Goal: Task Accomplishment & Management: Use online tool/utility

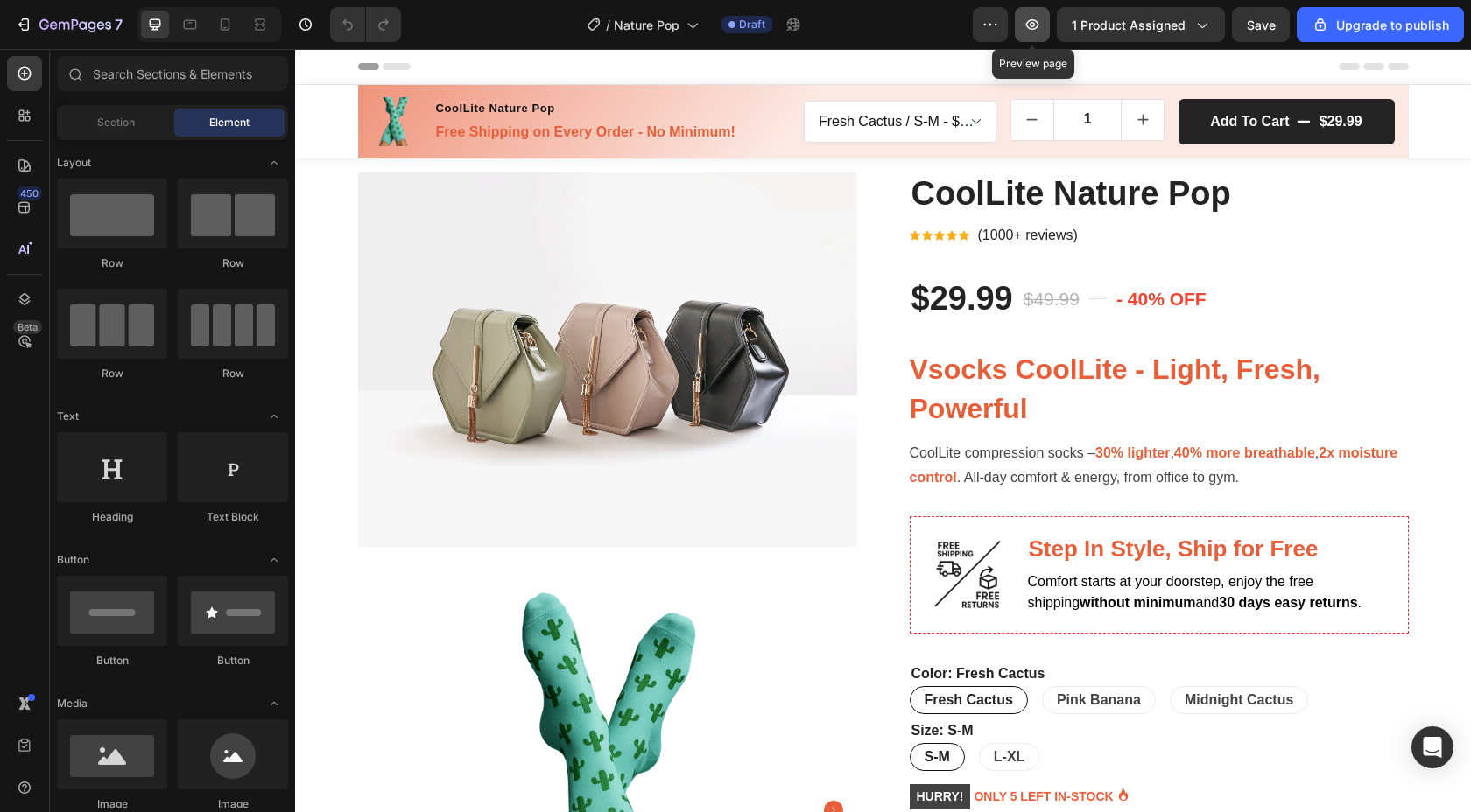
click at [1036, 26] on icon "button" at bounding box center [1032, 25] width 13 height 11
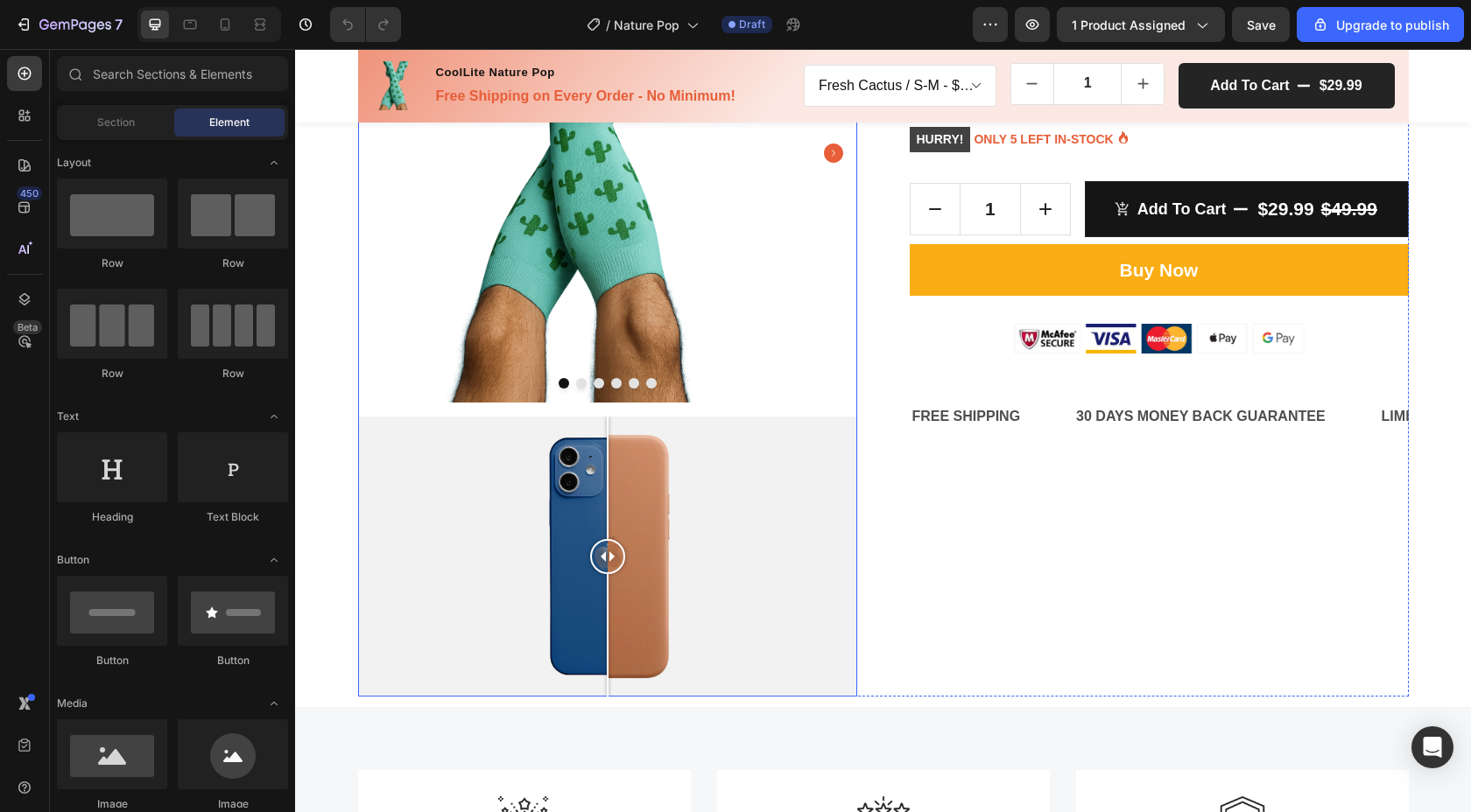
scroll to position [637, 0]
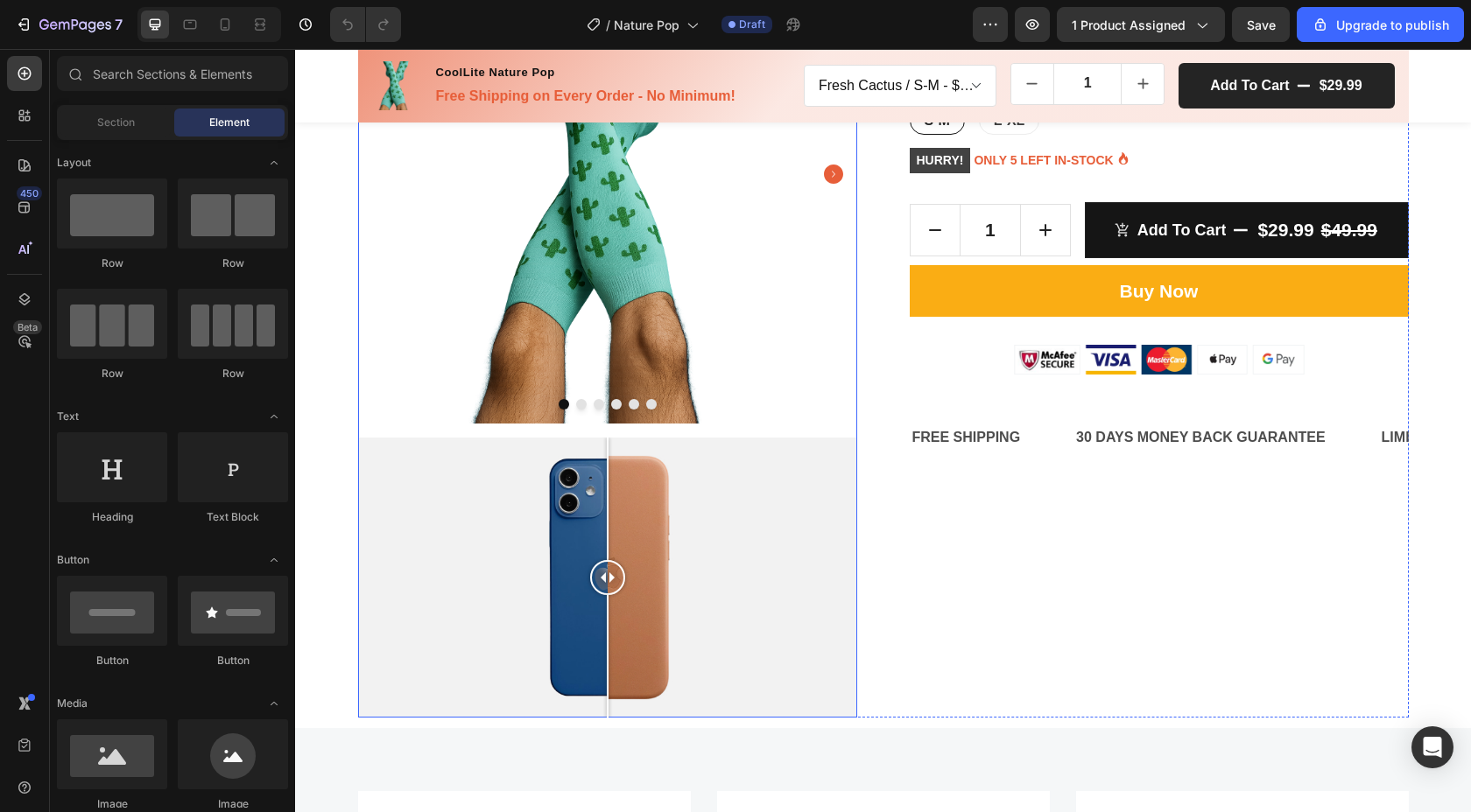
click at [831, 171] on icon "Carousel Next Arrow" at bounding box center [834, 174] width 20 height 20
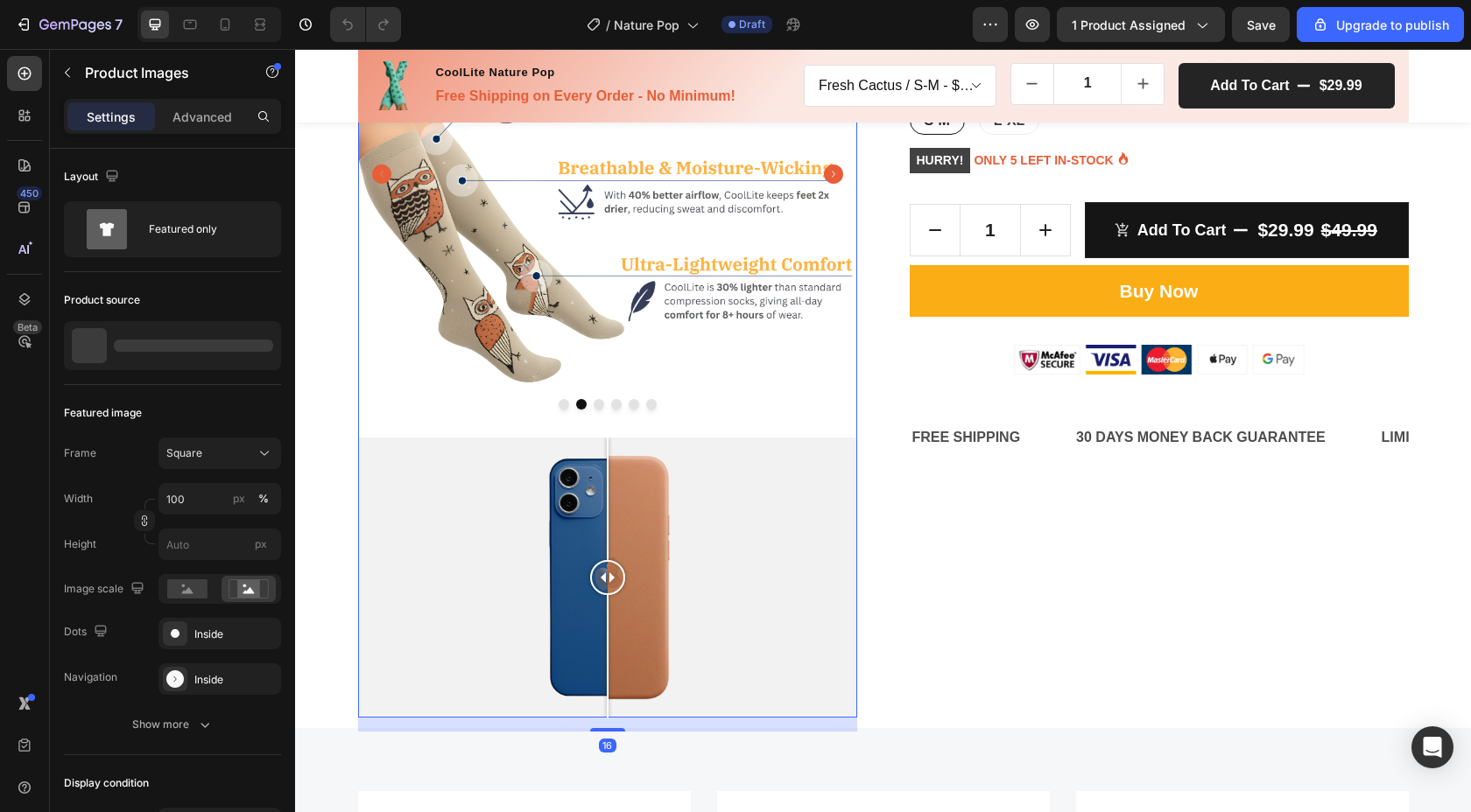
click at [831, 171] on icon "Carousel Next Arrow" at bounding box center [834, 174] width 20 height 20
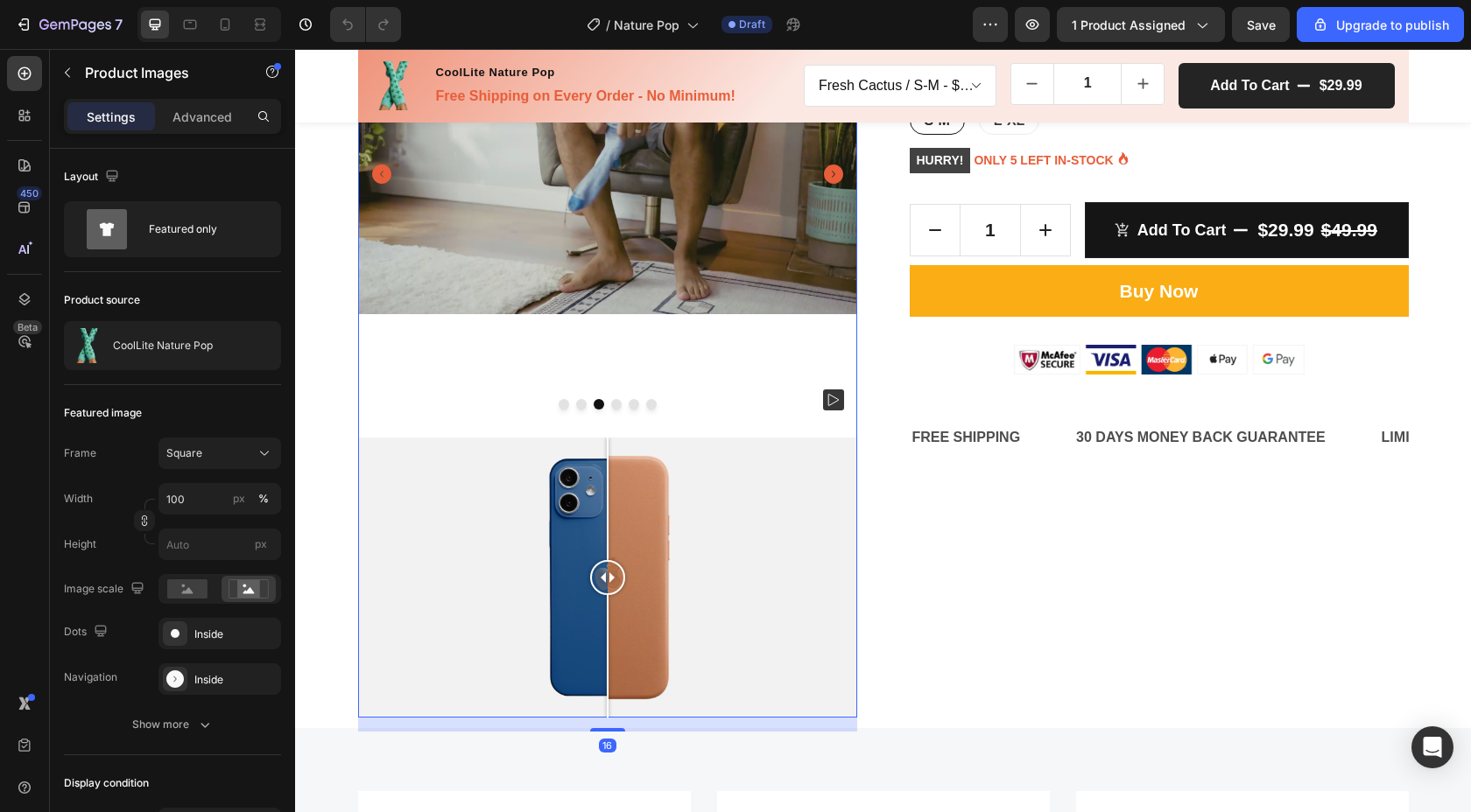
click at [831, 171] on icon "Carousel Next Arrow" at bounding box center [834, 174] width 20 height 20
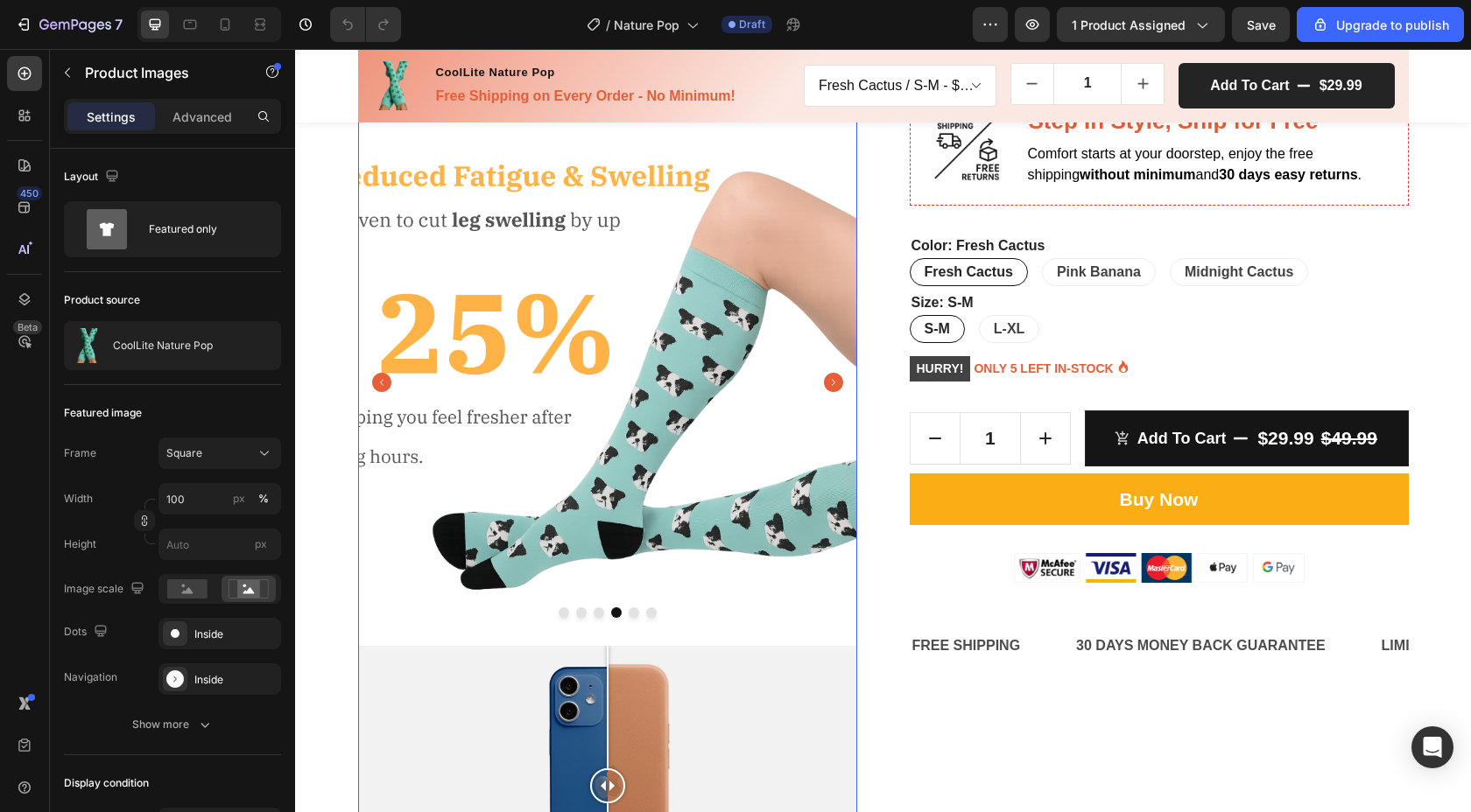
scroll to position [430, 0]
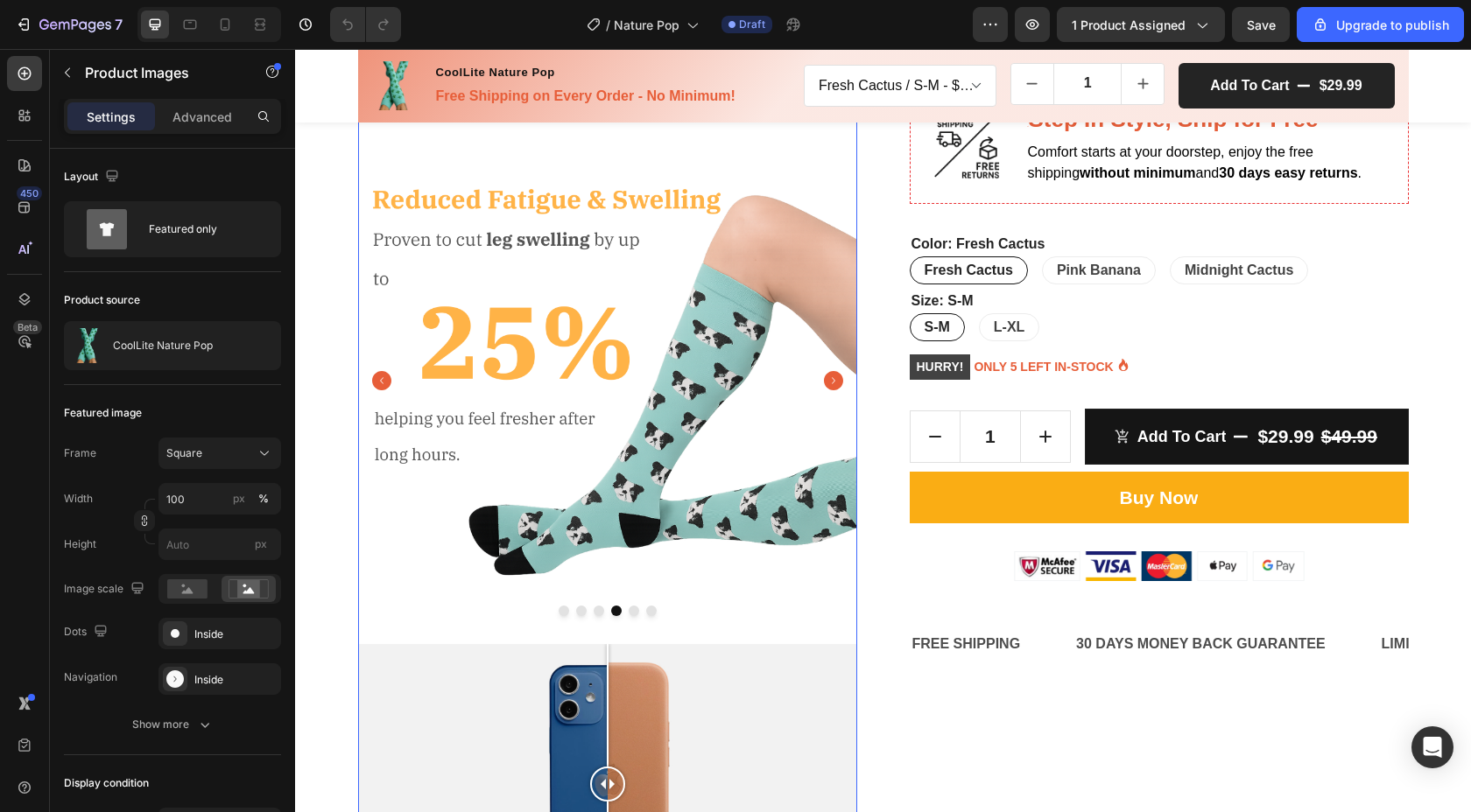
click at [829, 383] on icon "Carousel Next Arrow" at bounding box center [834, 381] width 20 height 20
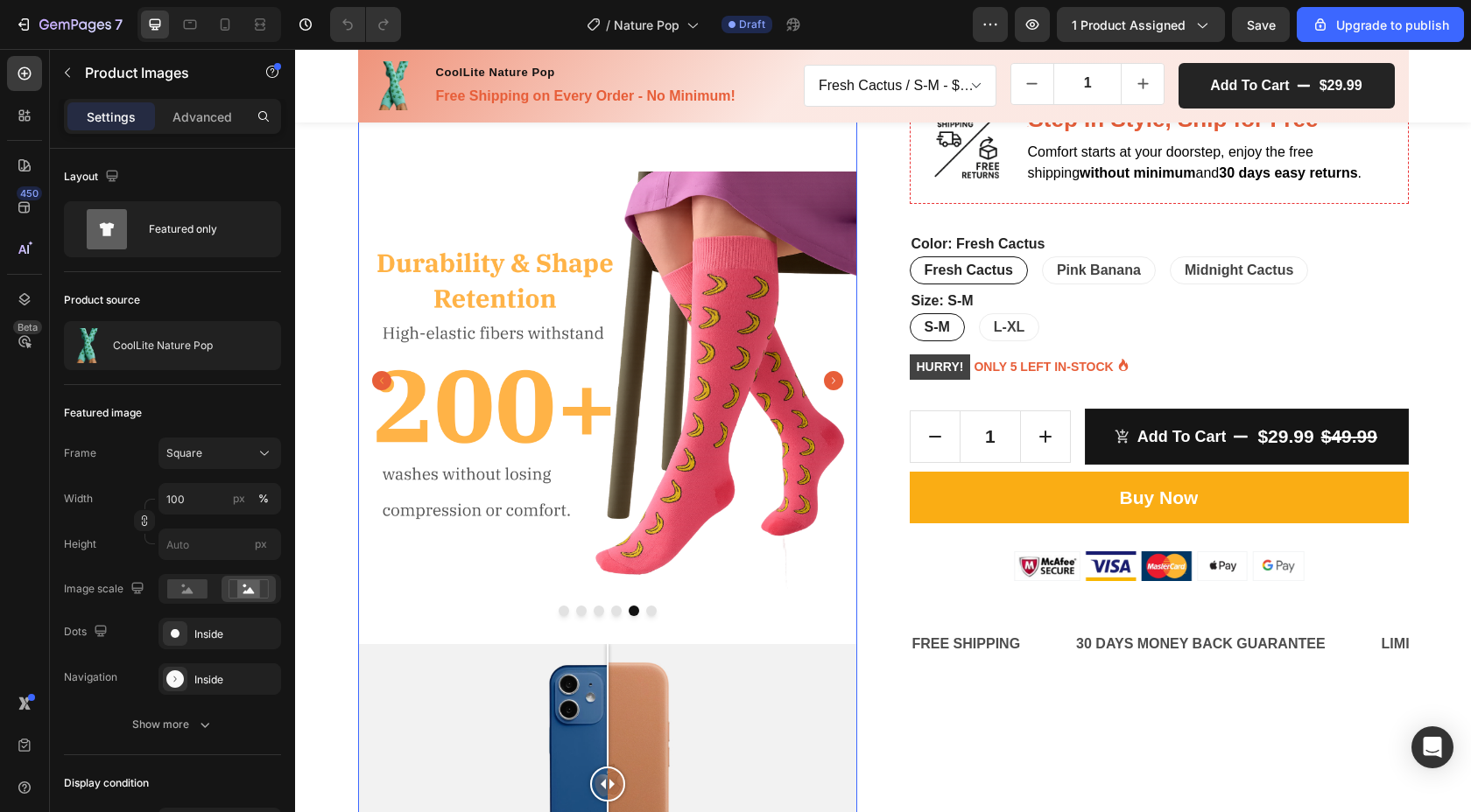
click at [829, 383] on icon "Carousel Next Arrow" at bounding box center [834, 381] width 20 height 20
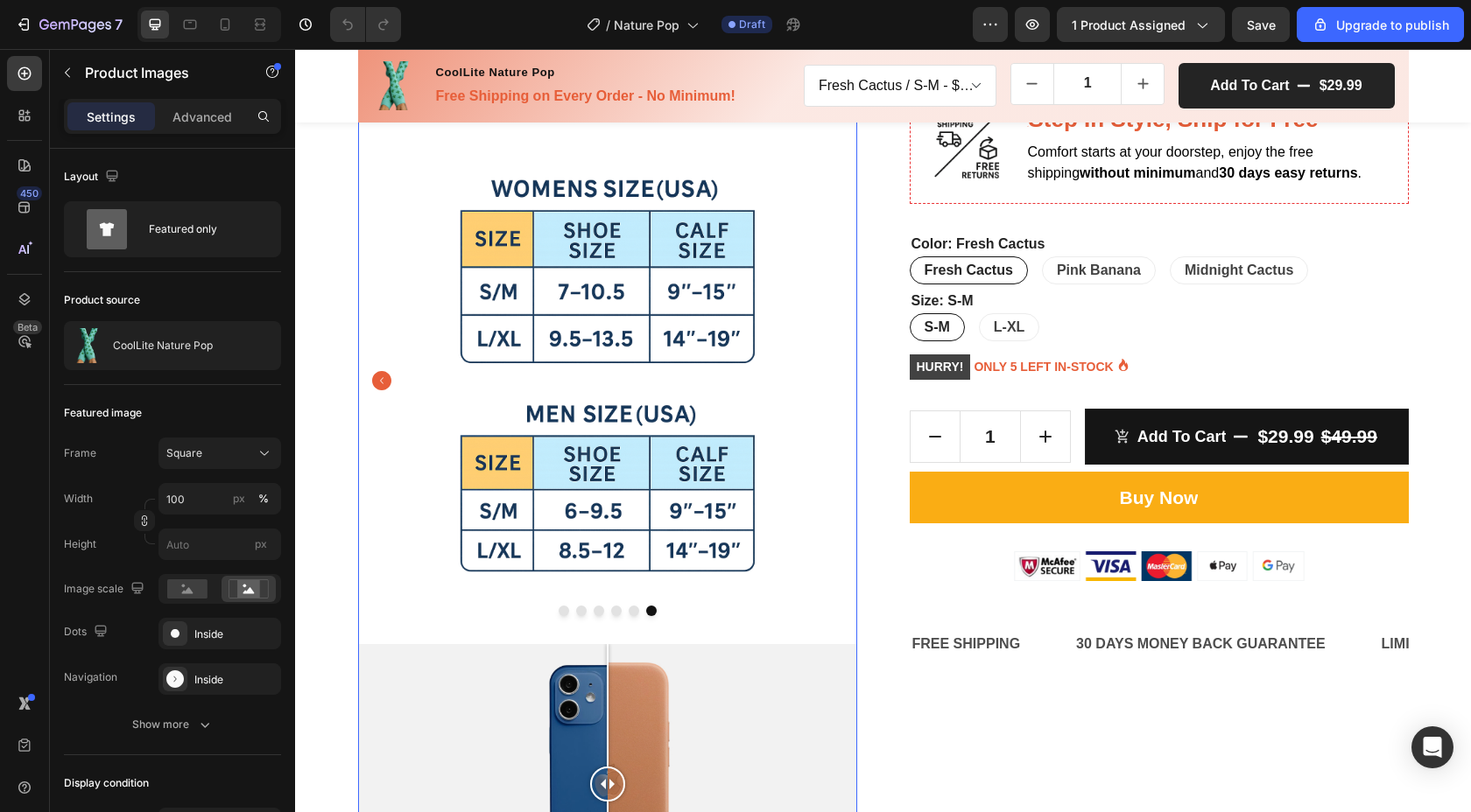
click at [829, 383] on img at bounding box center [607, 380] width 499 height 499
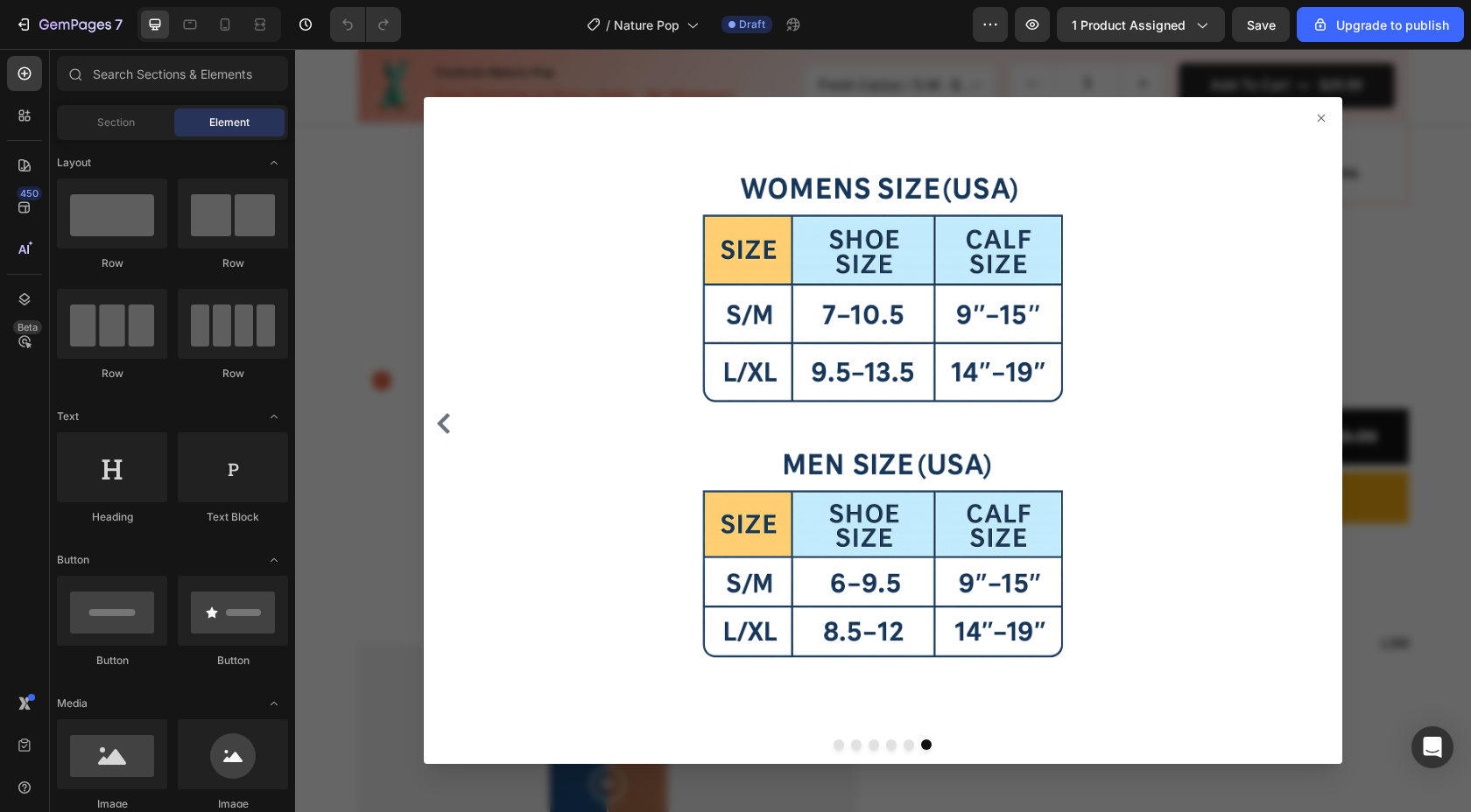
drag, startPoint x: 1319, startPoint y: 118, endPoint x: 1316, endPoint y: 140, distance: 22.2
click at [1320, 118] on icon at bounding box center [1321, 117] width 7 height 7
click at [1326, 118] on icon at bounding box center [1321, 118] width 14 height 14
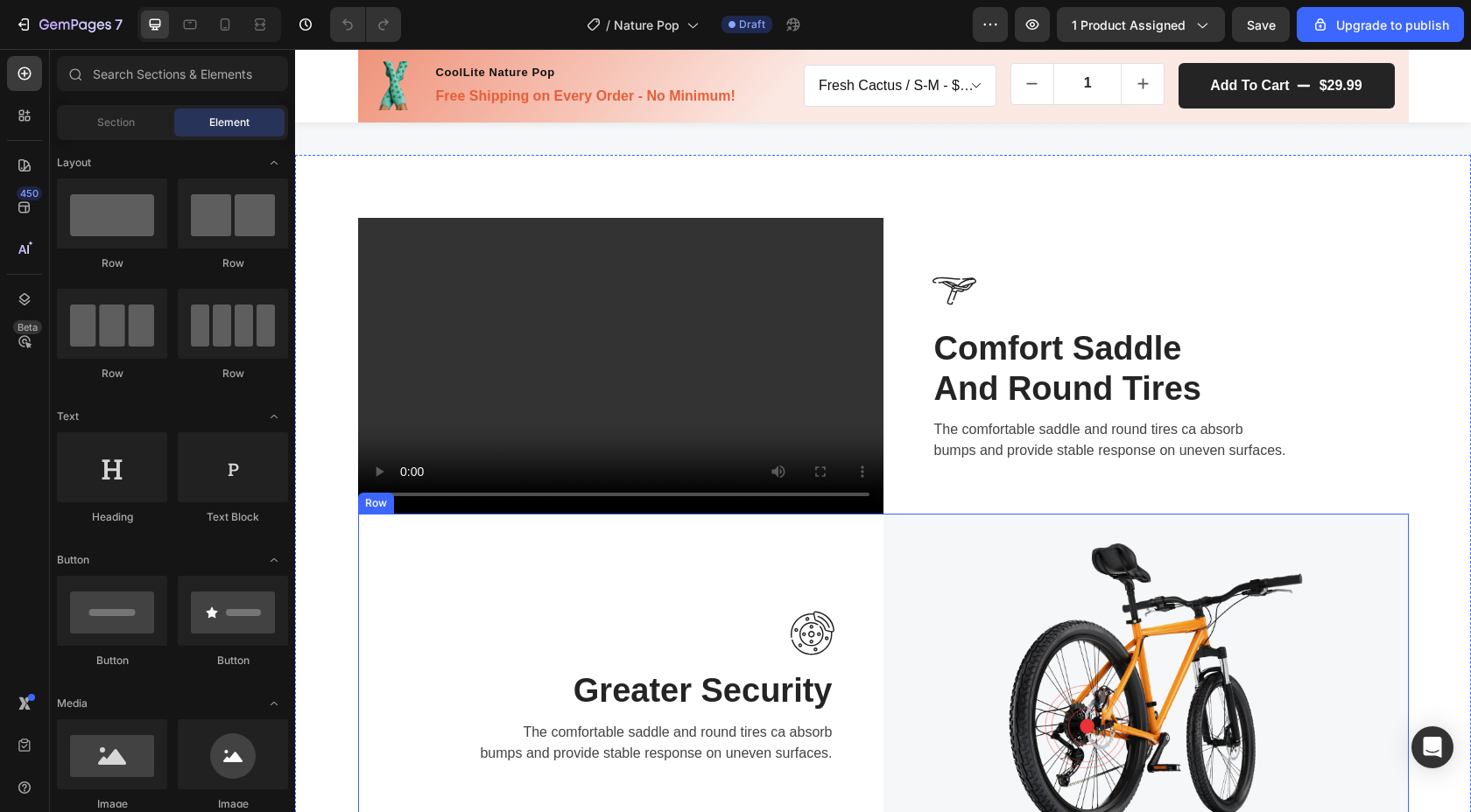
scroll to position [1627, 0]
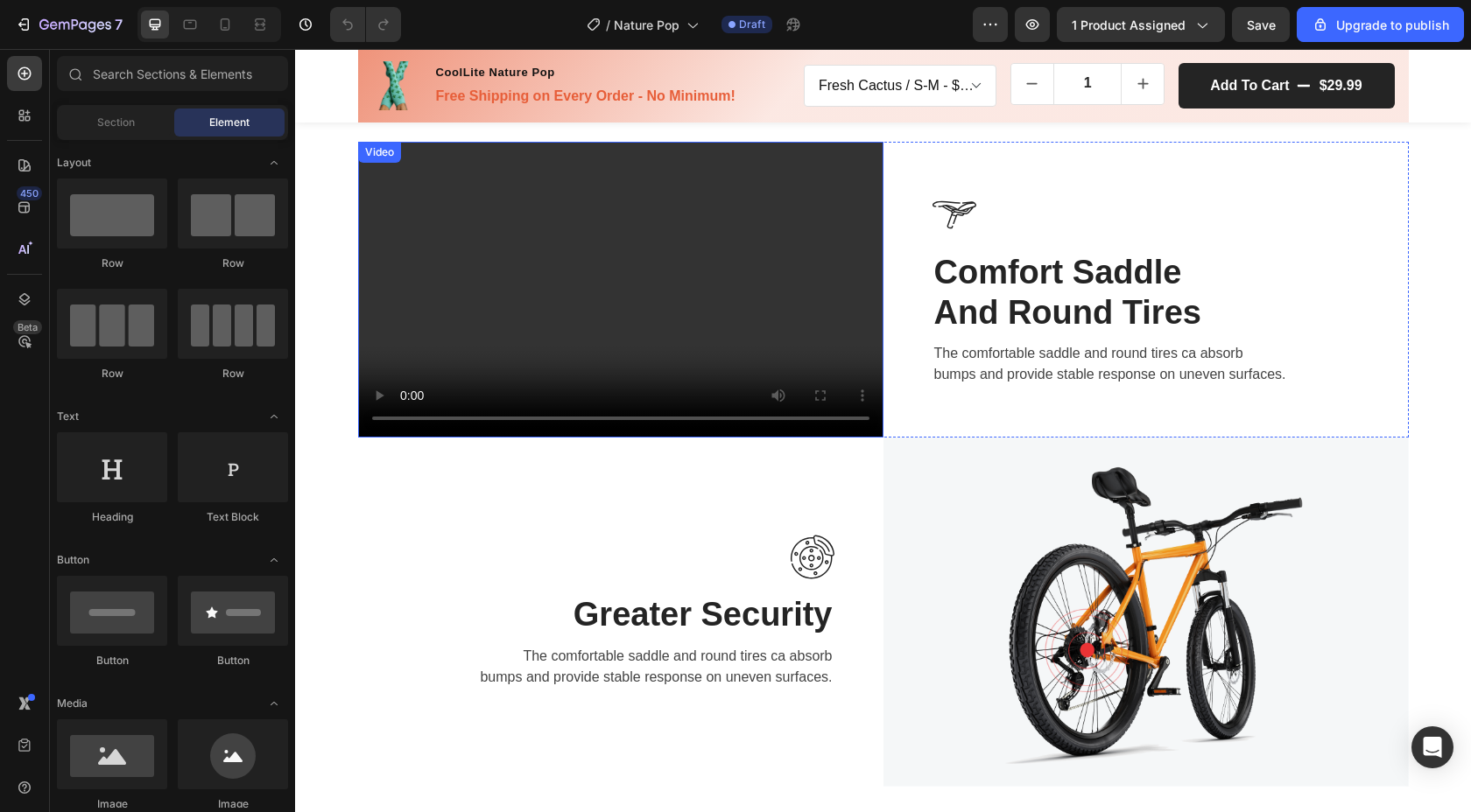
click at [648, 297] on video at bounding box center [620, 290] width 525 height 296
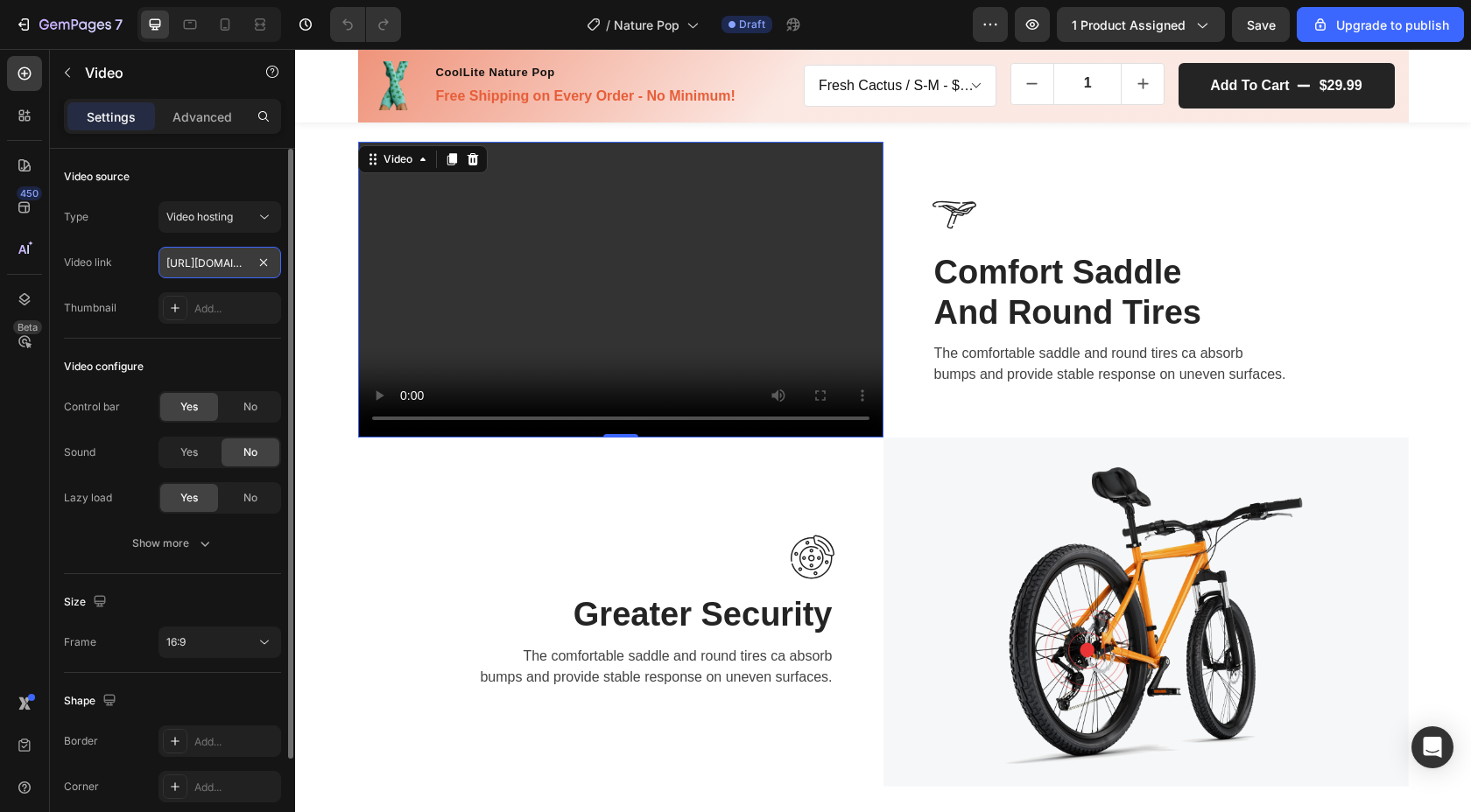
click at [201, 262] on input "[URL][DOMAIN_NAME]" at bounding box center [220, 262] width 122 height 32
click at [246, 222] on div "Video hosting" at bounding box center [211, 217] width 90 height 16
click at [150, 208] on div "Type Video hosting" at bounding box center [173, 217] width 217 height 32
click at [208, 261] on input "[URL][DOMAIN_NAME]" at bounding box center [220, 262] width 122 height 32
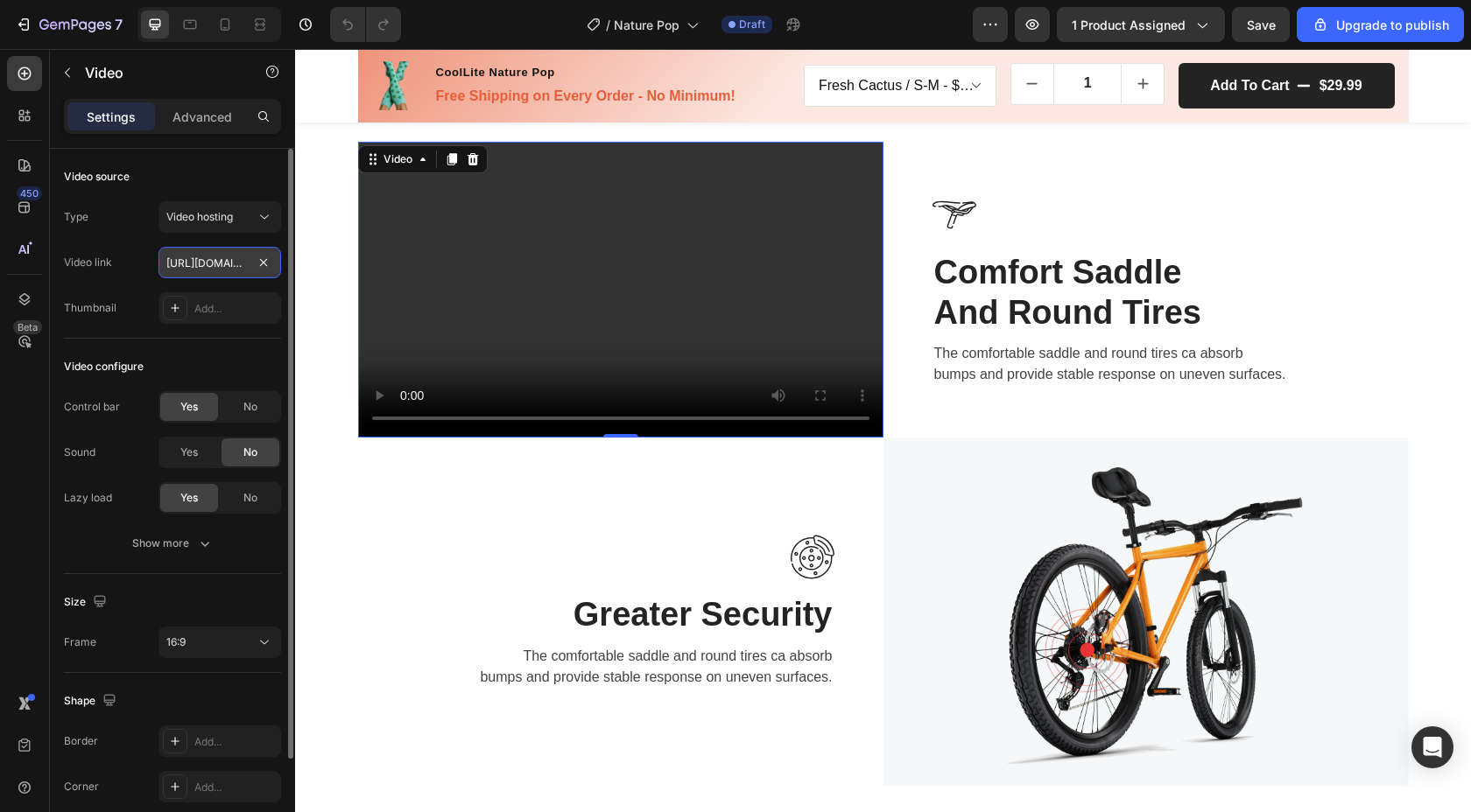
click at [208, 261] on input "[URL][DOMAIN_NAME]" at bounding box center [220, 262] width 122 height 32
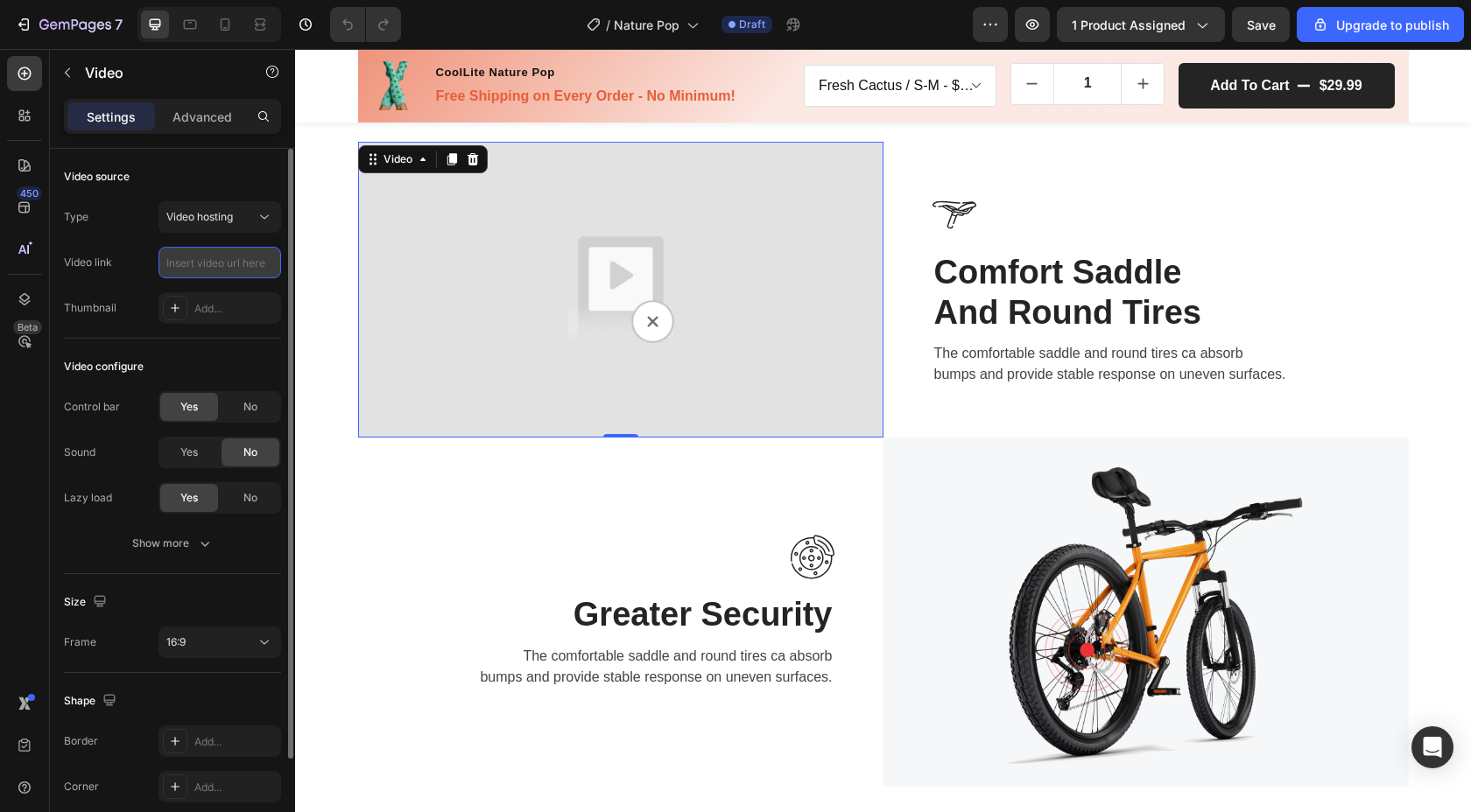
type input "[URL][DOMAIN_NAME]"
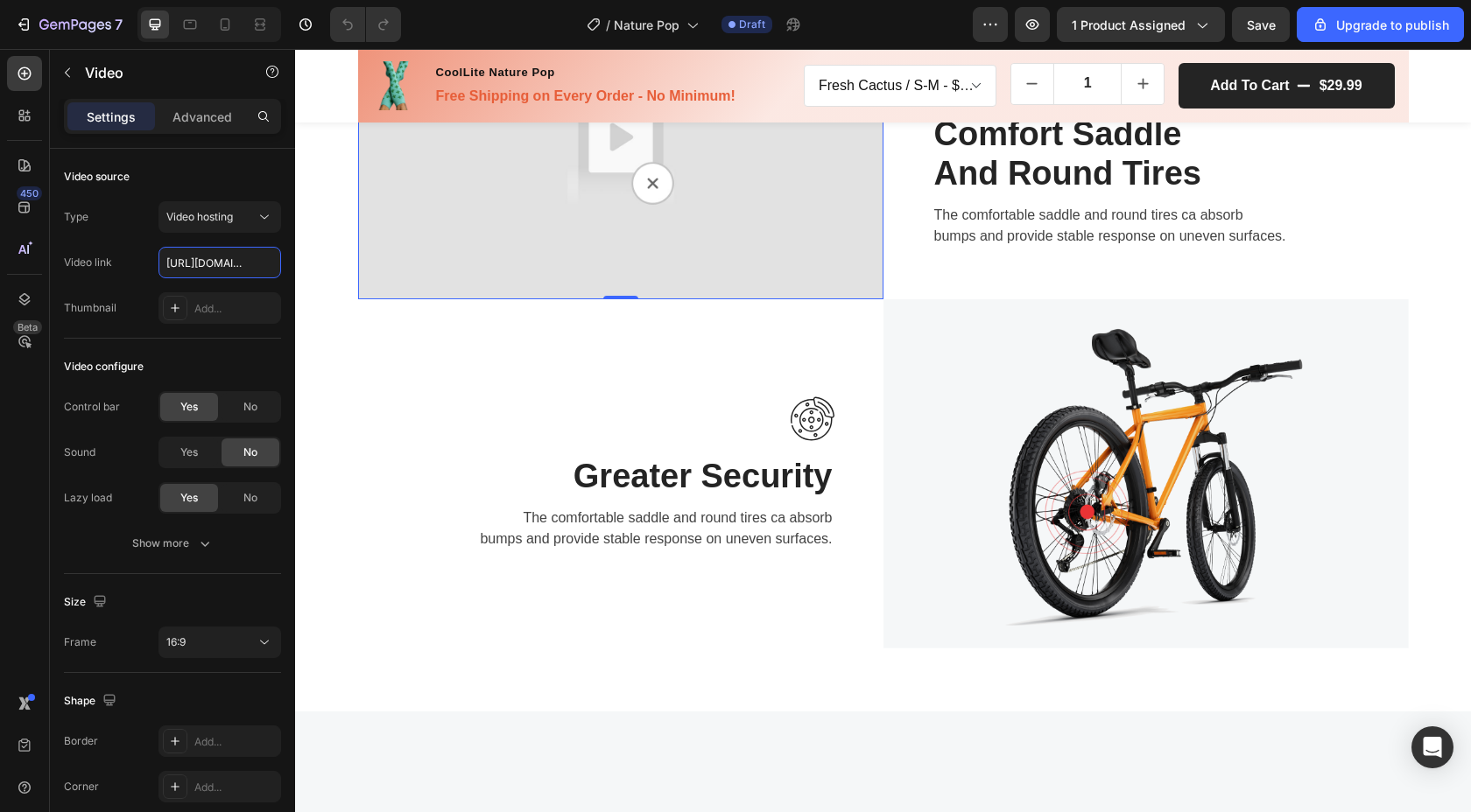
scroll to position [0, 0]
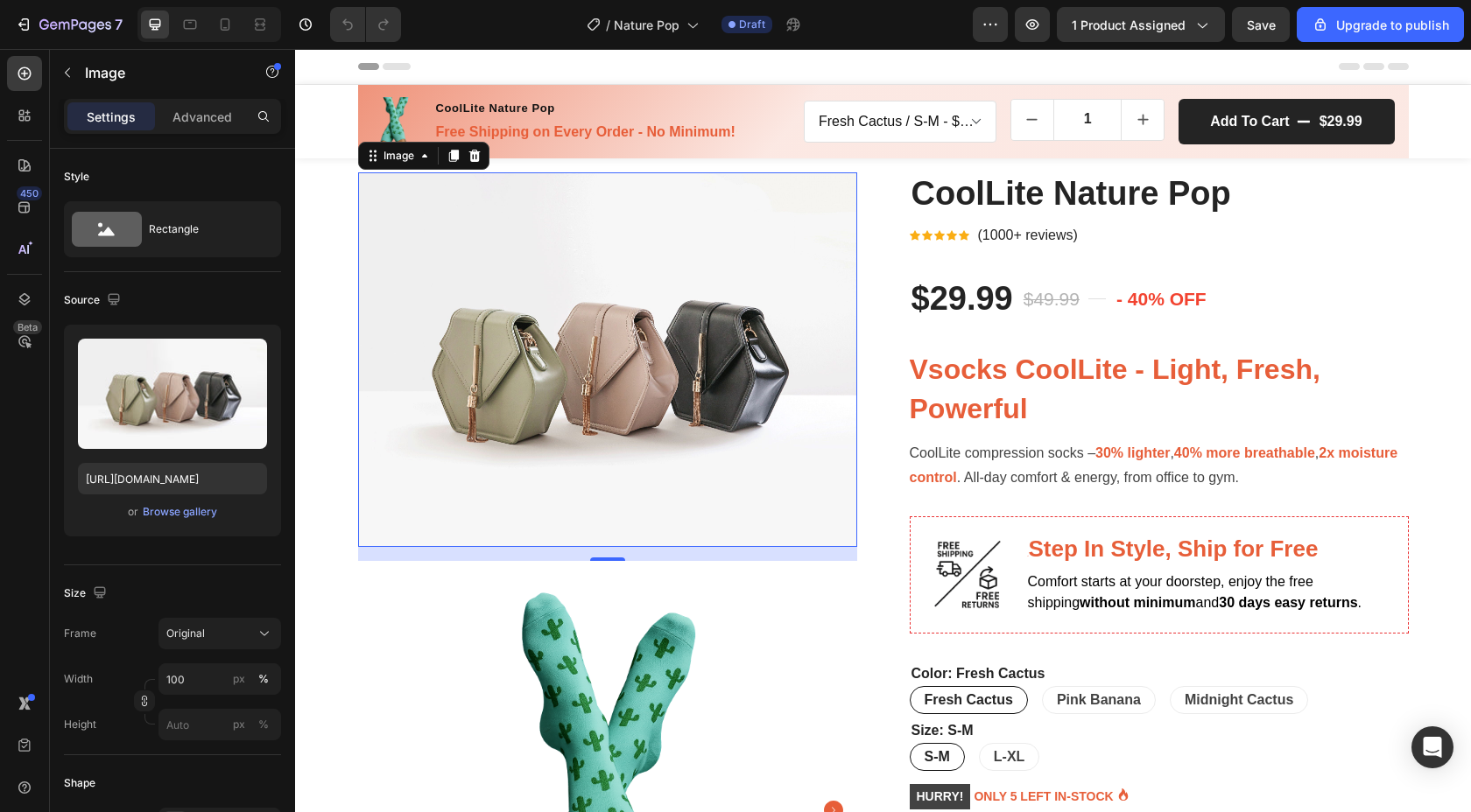
click at [795, 356] on img at bounding box center [607, 360] width 499 height 374
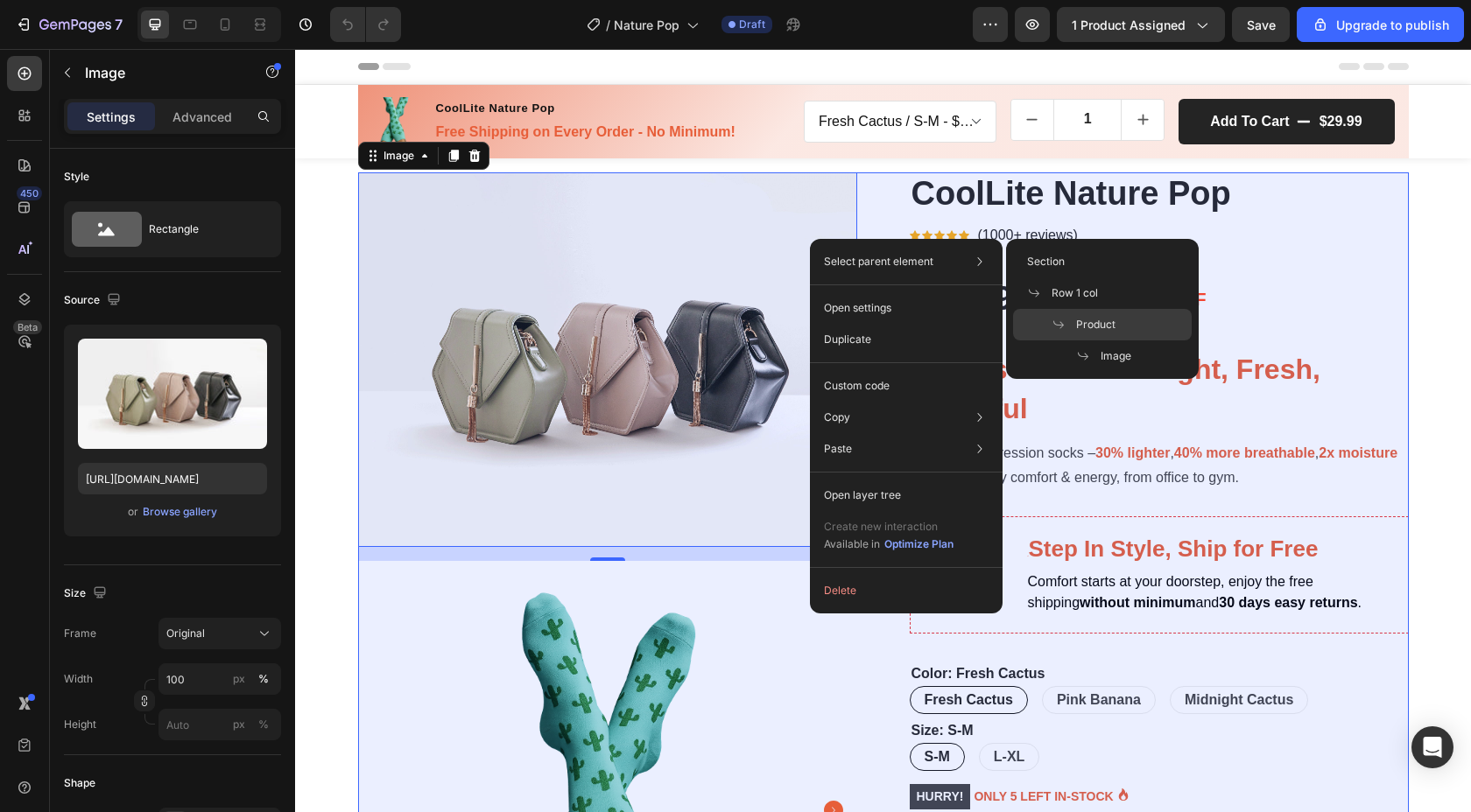
drag, startPoint x: 1112, startPoint y: 323, endPoint x: 795, endPoint y: 294, distance: 318.3
click at [1112, 323] on span "Product" at bounding box center [1096, 325] width 39 height 16
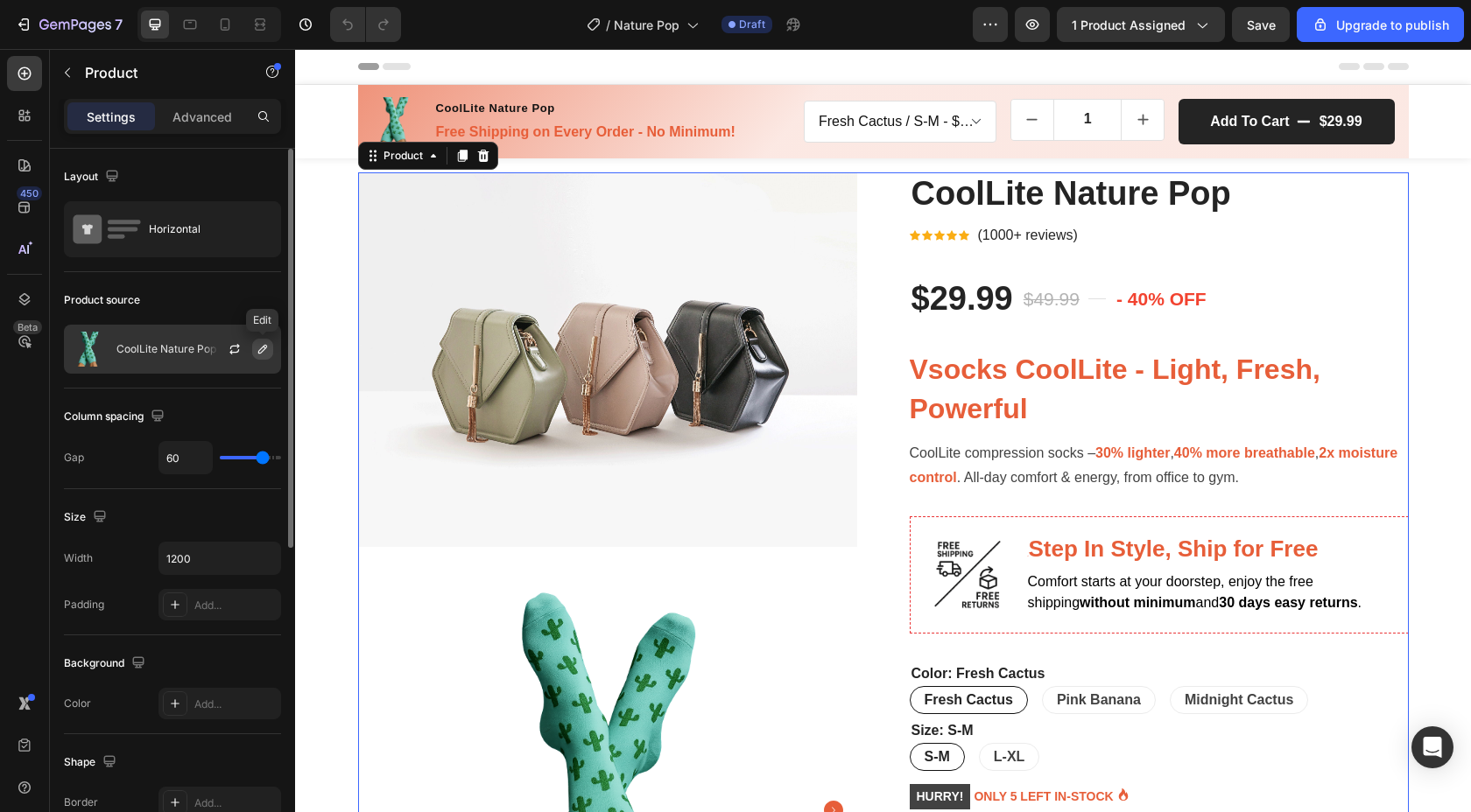
click at [261, 348] on icon "button" at bounding box center [262, 349] width 9 height 9
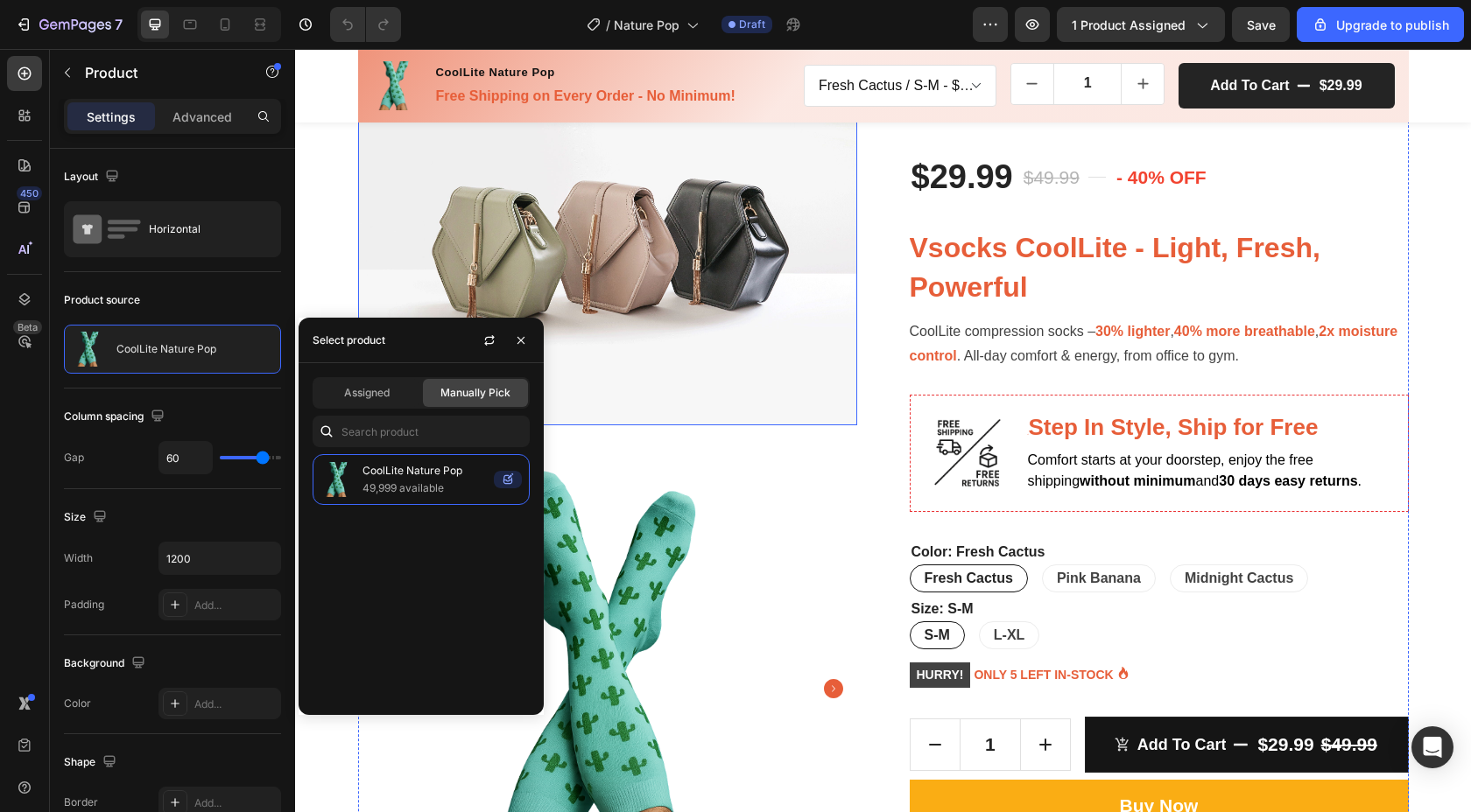
scroll to position [118, 0]
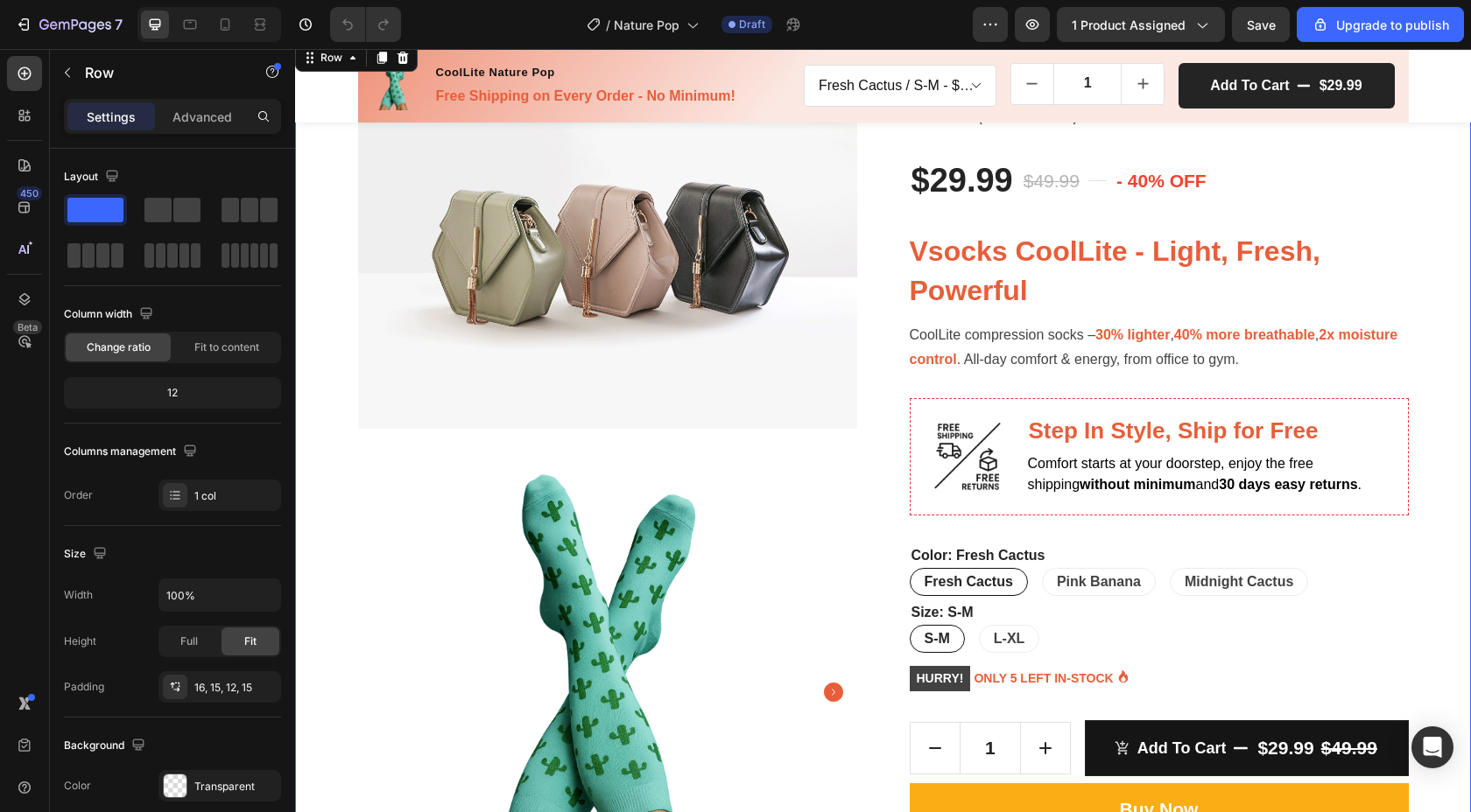
drag, startPoint x: 1449, startPoint y: 185, endPoint x: 1432, endPoint y: 199, distance: 22.0
click at [1449, 185] on div "Image Product Images Image Comparison CoolLite Nature Pop (P) Title Icon Icon I…" at bounding box center [883, 644] width 1150 height 1182
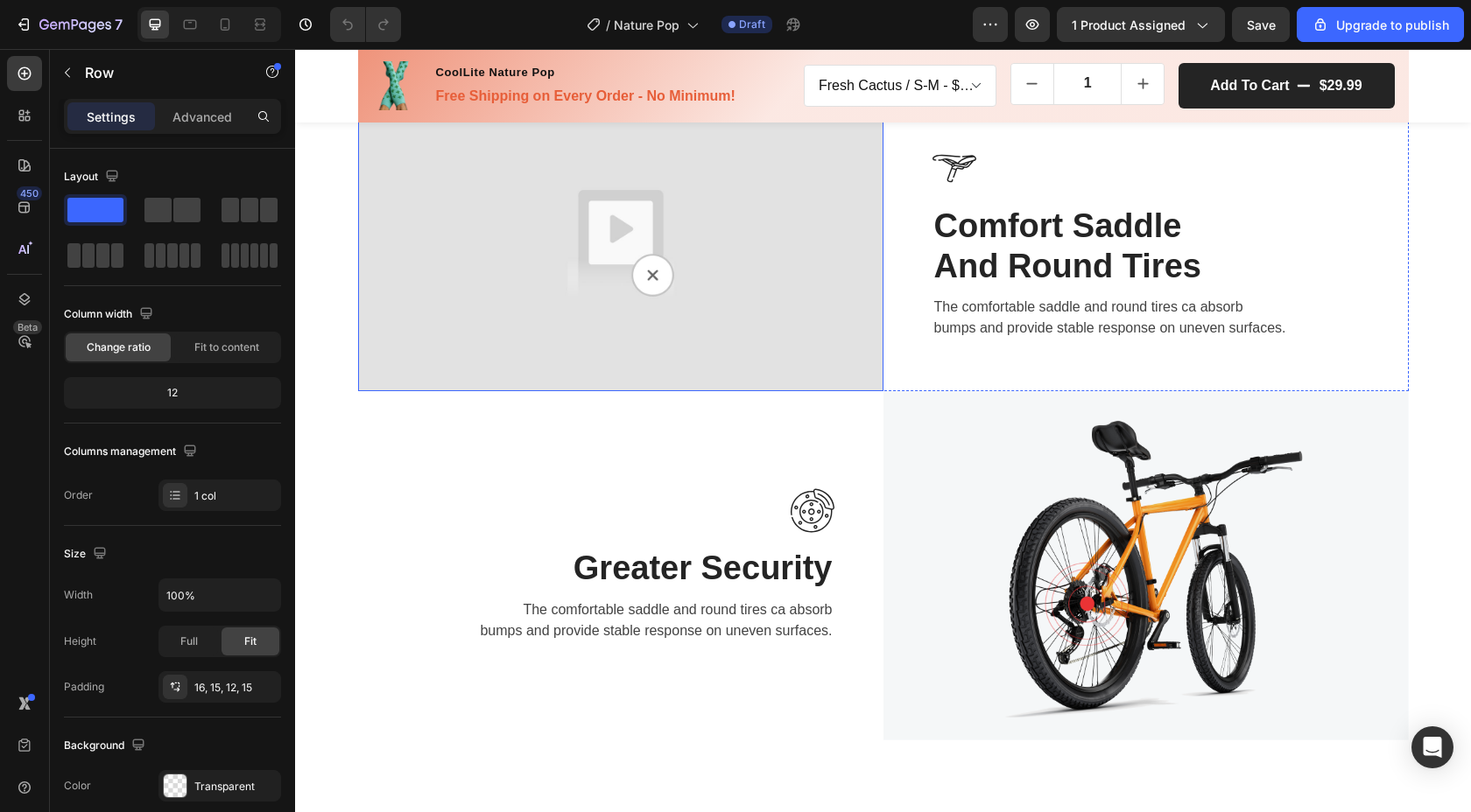
scroll to position [1456, 0]
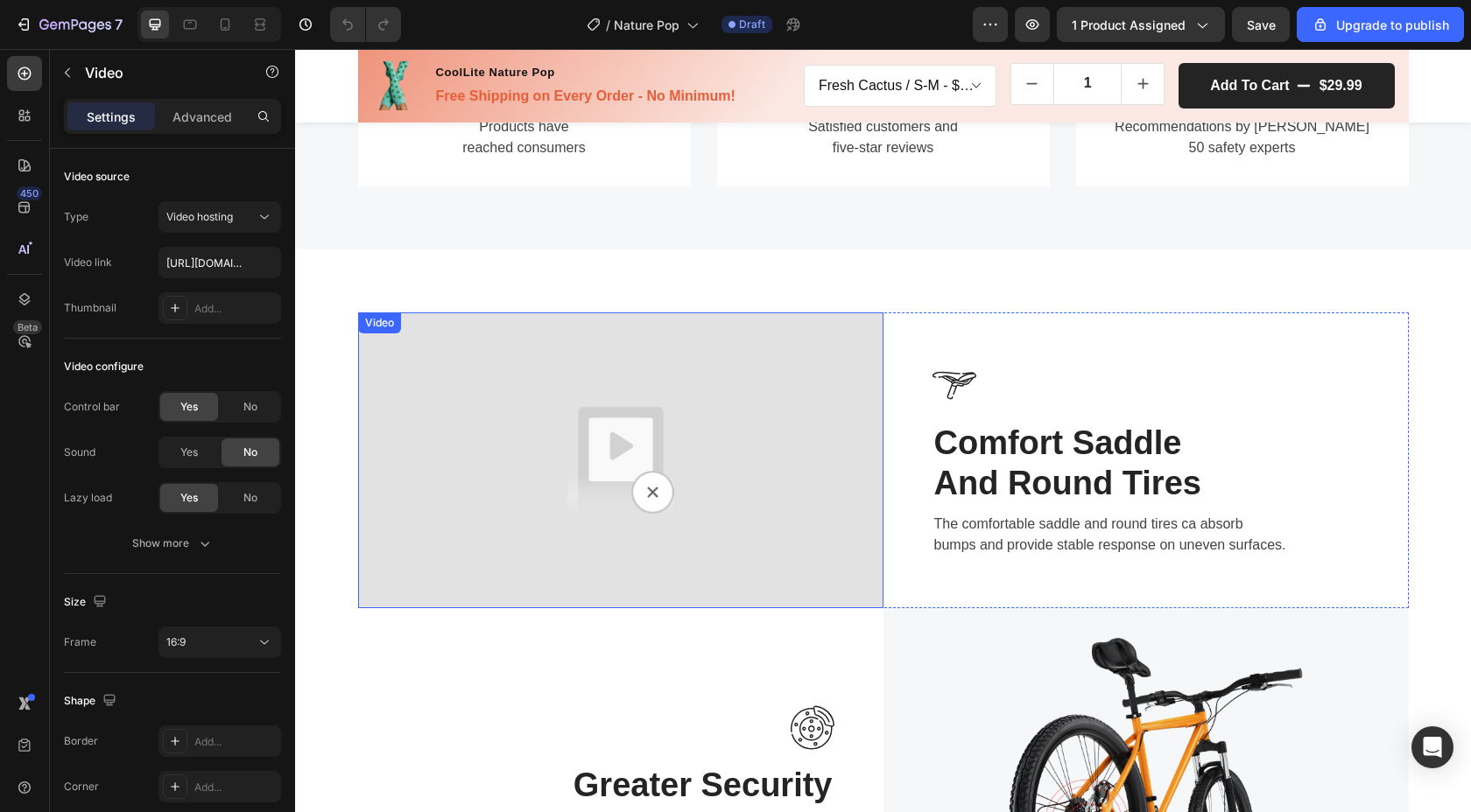
click at [706, 391] on img at bounding box center [620, 460] width 525 height 296
click at [759, 387] on img at bounding box center [620, 460] width 525 height 296
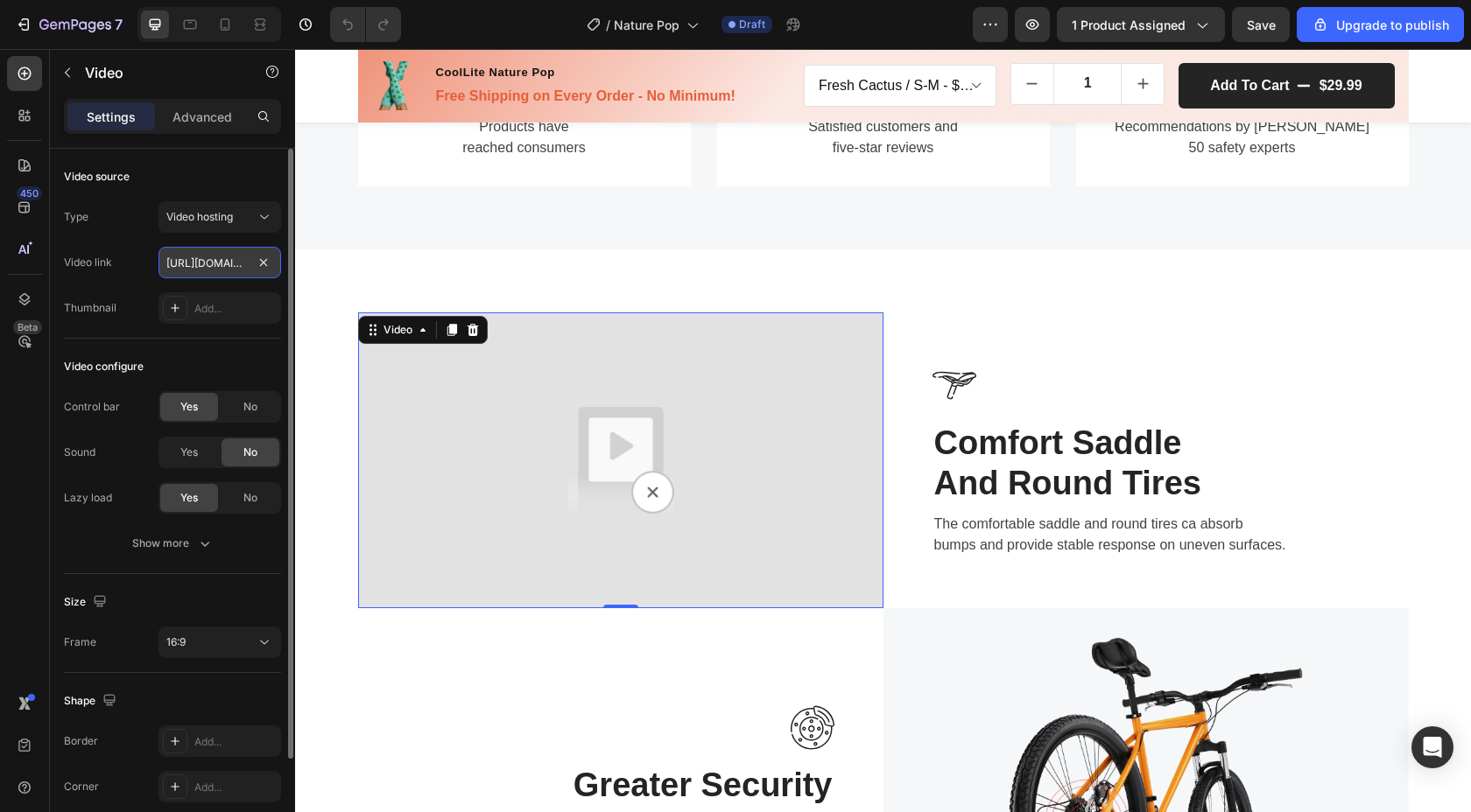
click at [187, 270] on input "[URL][DOMAIN_NAME]" at bounding box center [220, 262] width 122 height 32
click at [215, 223] on span "Video hosting" at bounding box center [199, 217] width 66 height 16
click at [229, 270] on input "[URL][DOMAIN_NAME]" at bounding box center [220, 262] width 122 height 32
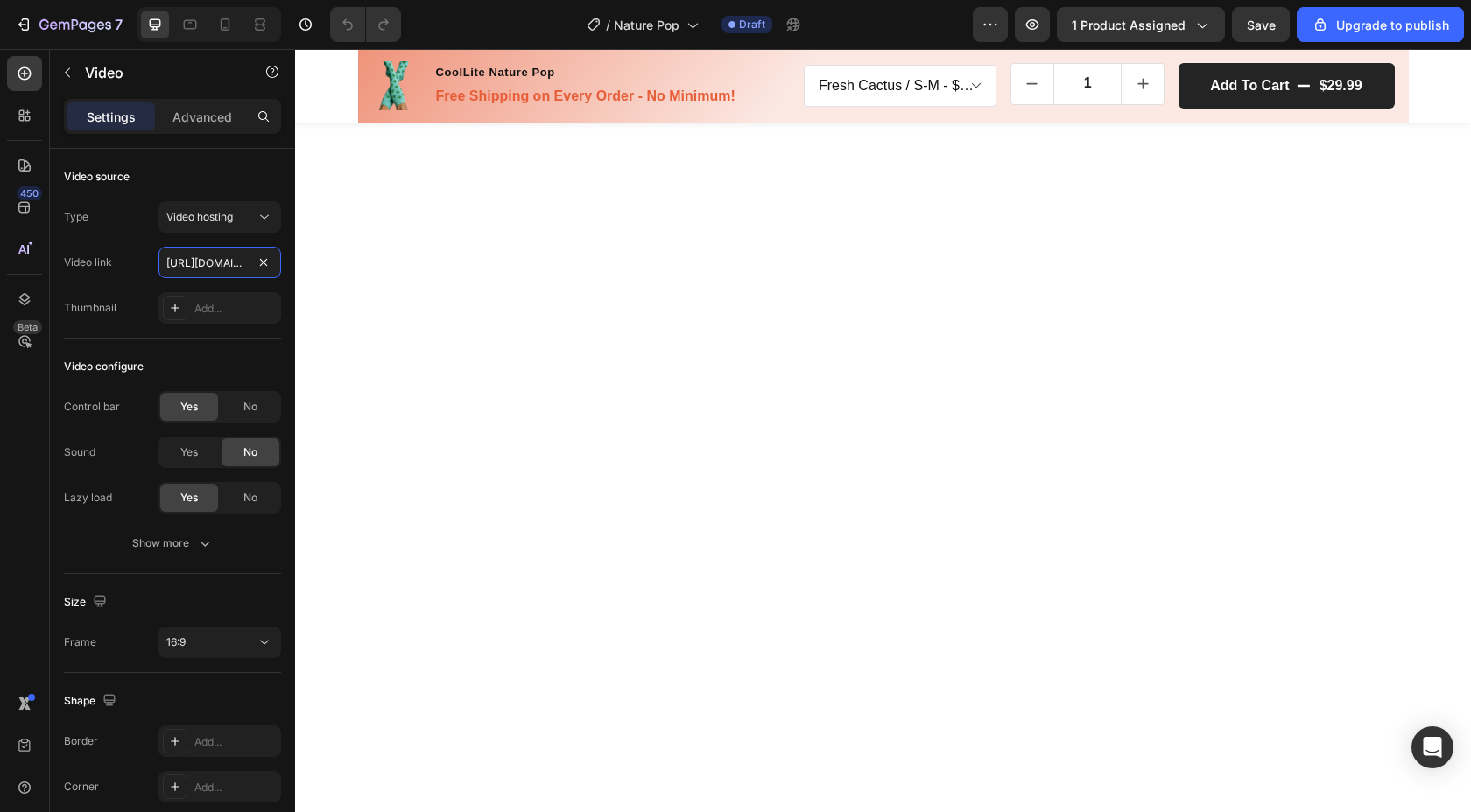
scroll to position [373, 0]
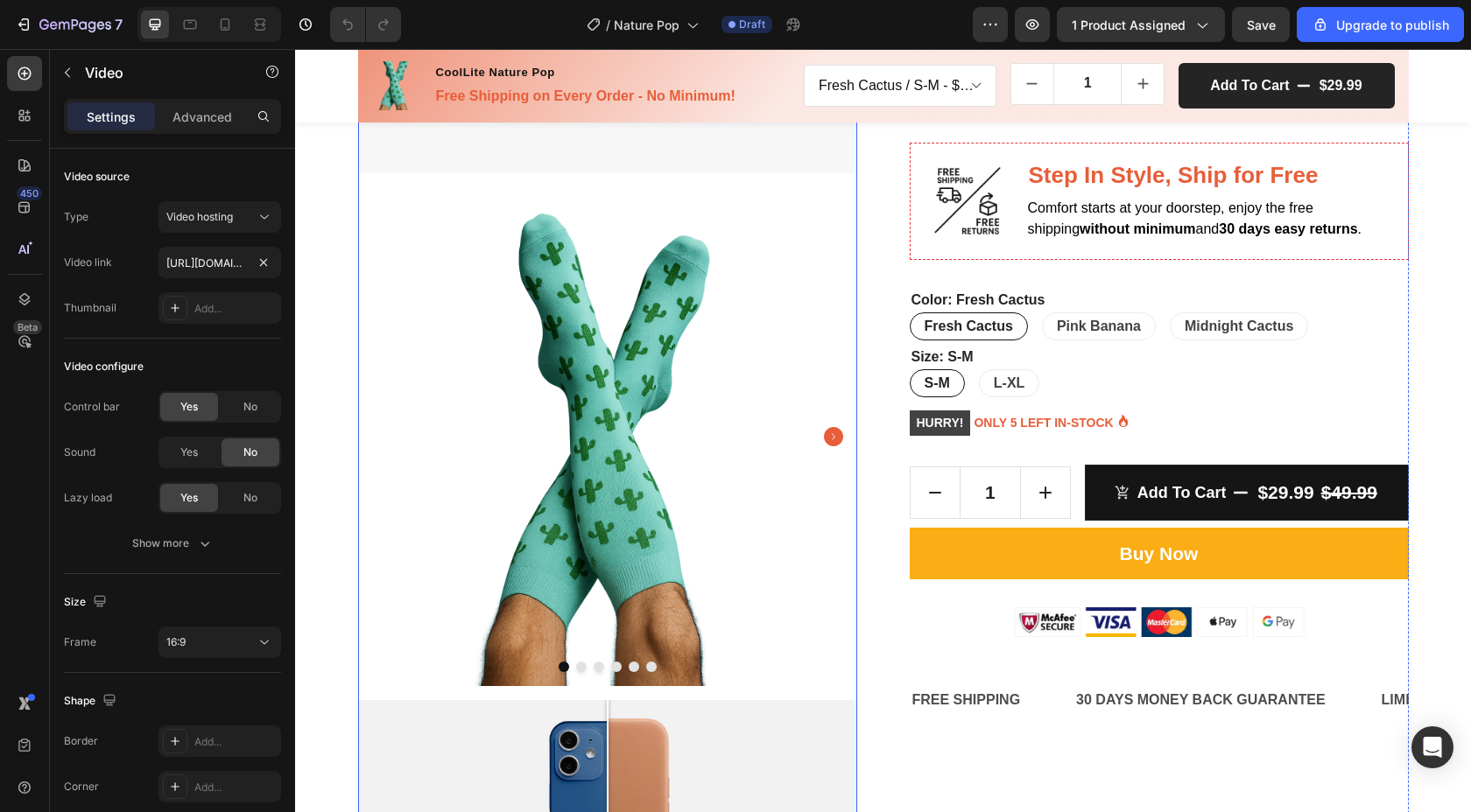
click at [554, 274] on img at bounding box center [607, 437] width 499 height 499
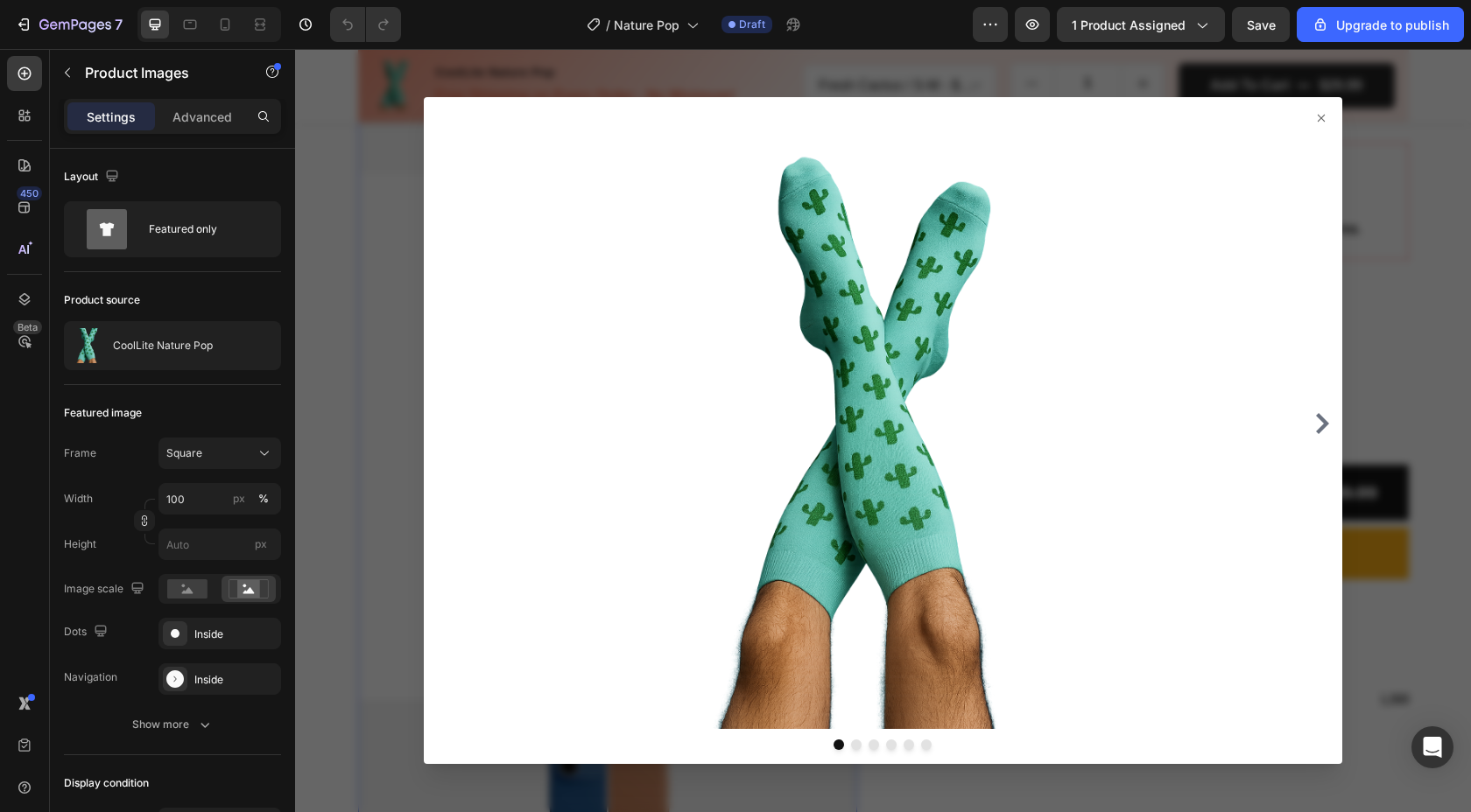
drag, startPoint x: 1323, startPoint y: 115, endPoint x: 1174, endPoint y: 234, distance: 190.7
click at [1323, 116] on icon at bounding box center [1321, 117] width 7 height 7
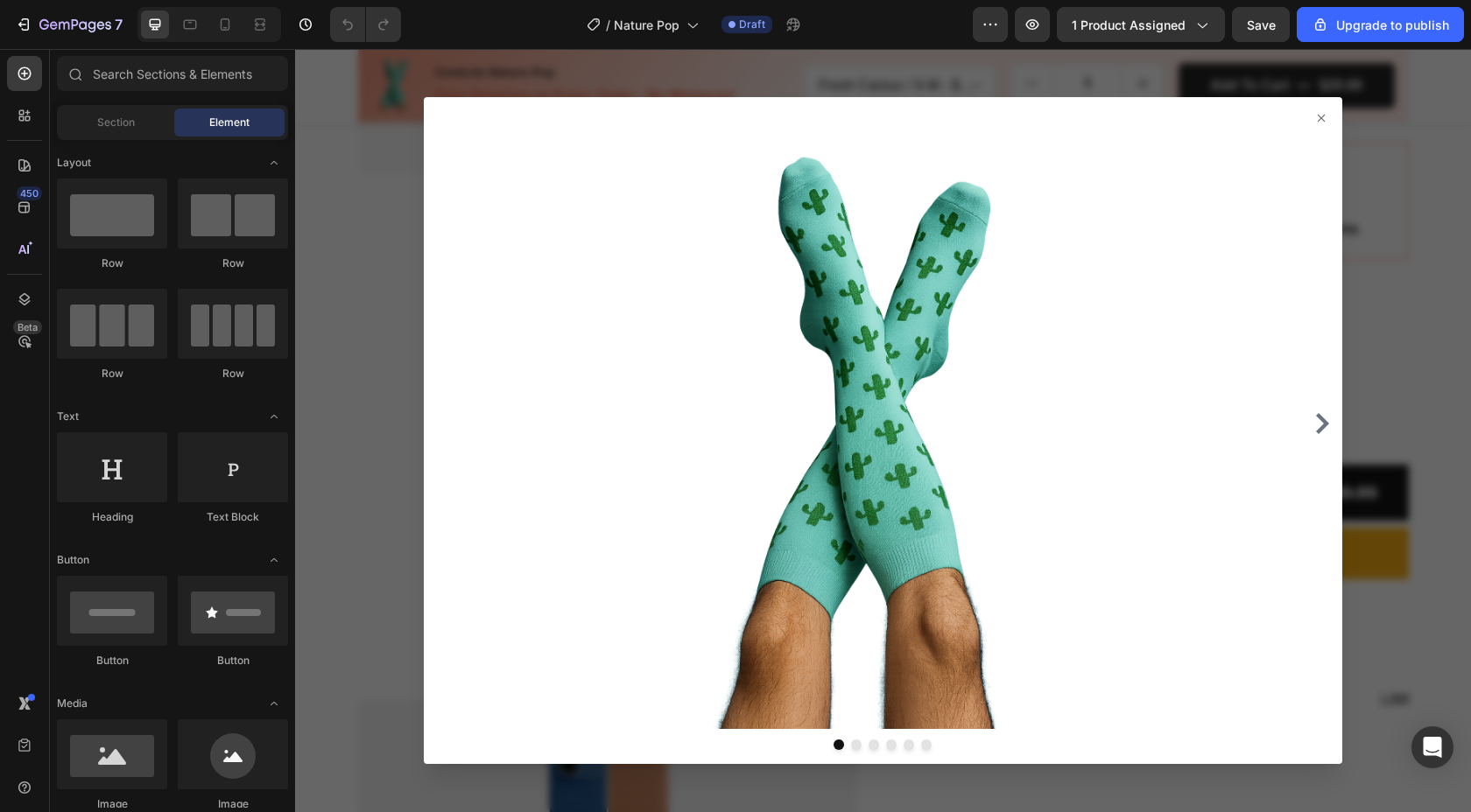
click at [1325, 118] on icon at bounding box center [1321, 118] width 14 height 14
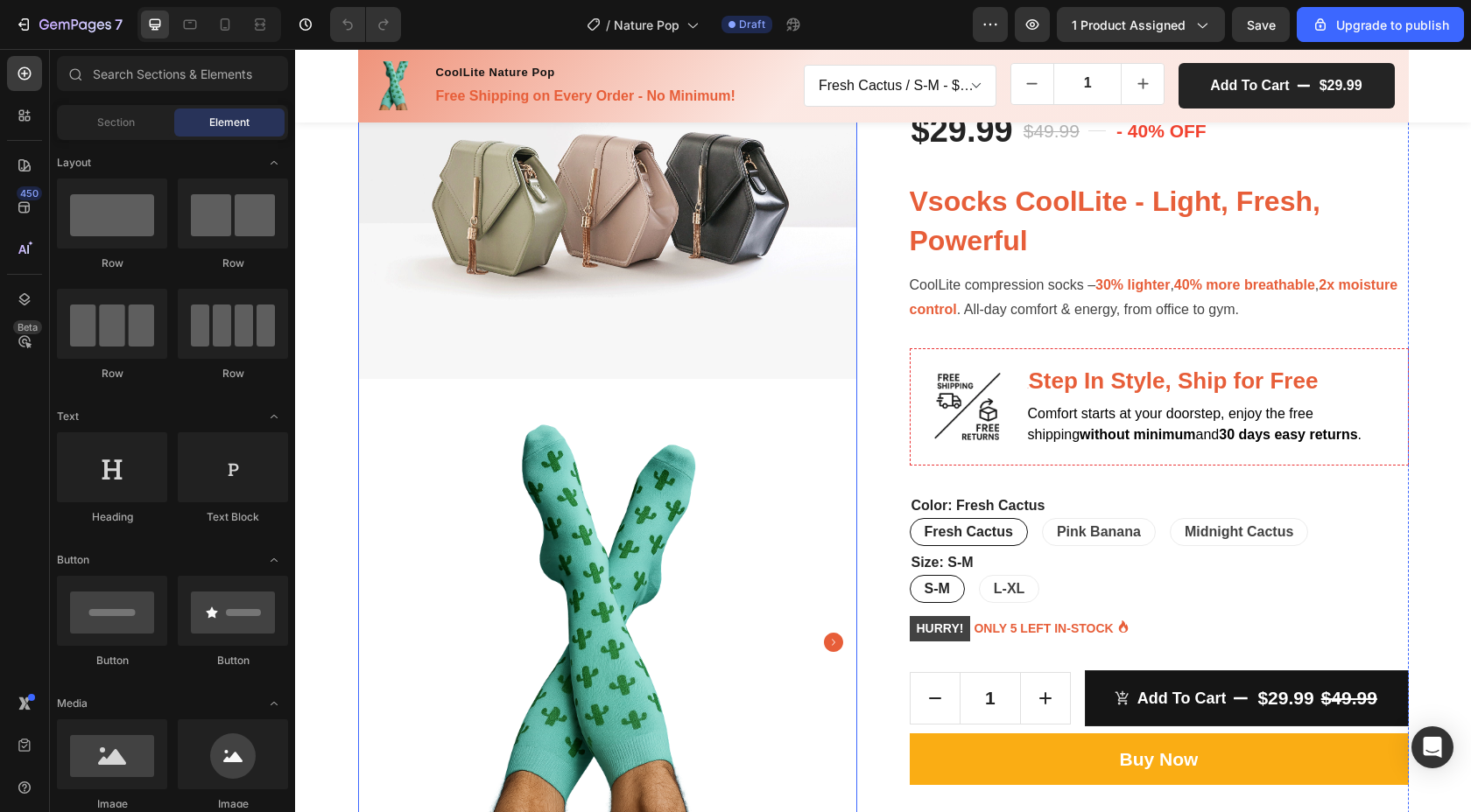
scroll to position [0, 0]
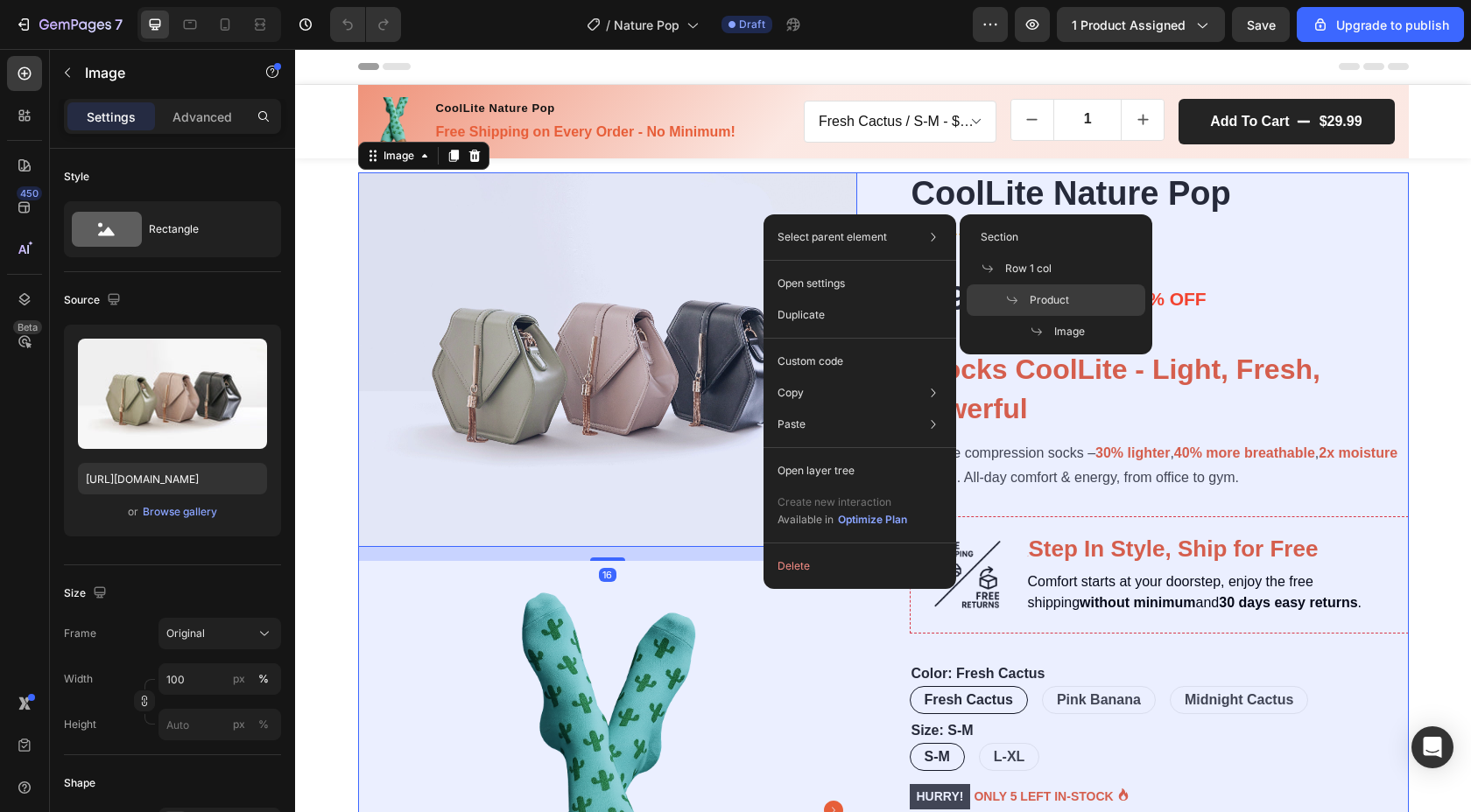
drag, startPoint x: 360, startPoint y: 230, endPoint x: 1045, endPoint y: 289, distance: 687.5
click at [1045, 316] on div "Product" at bounding box center [1056, 332] width 178 height 32
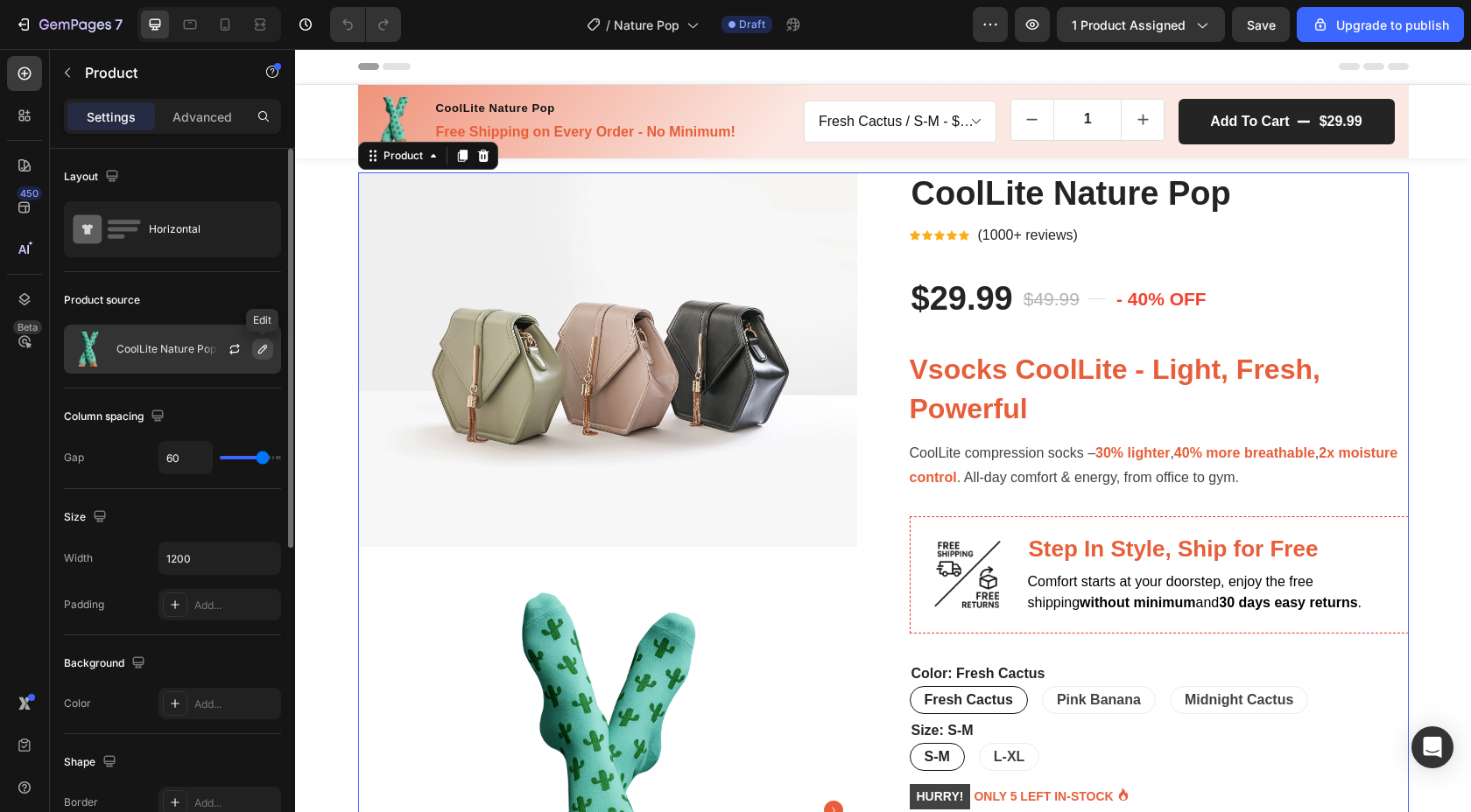
click at [262, 353] on icon "button" at bounding box center [262, 349] width 14 height 14
